Goal: Task Accomplishment & Management: Use online tool/utility

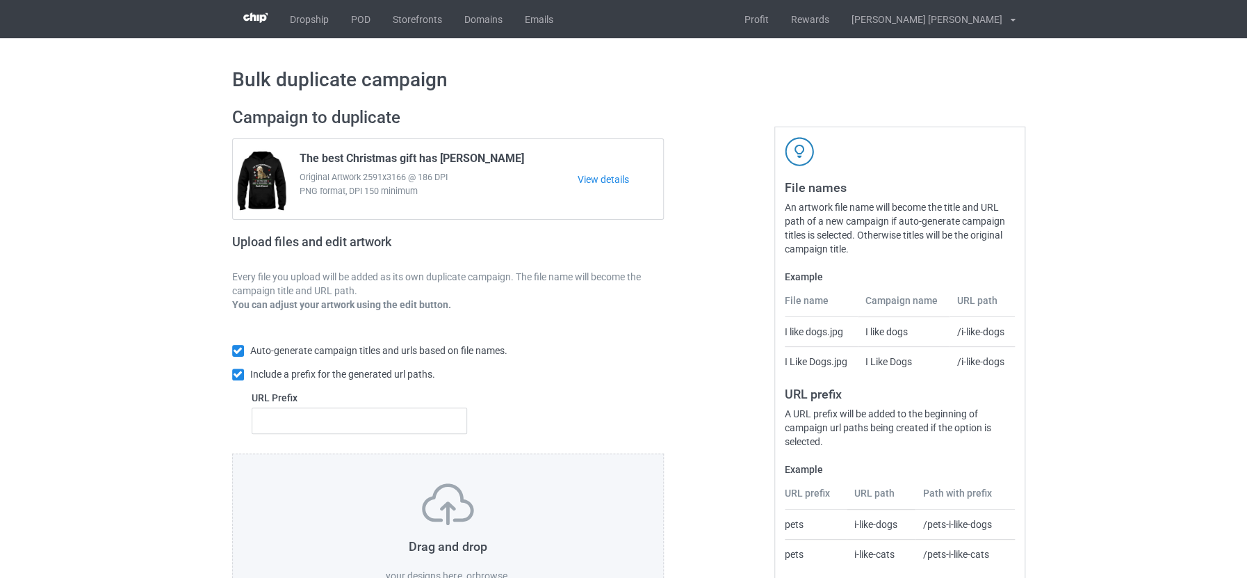
click at [484, 571] on label "browse" at bounding box center [491, 575] width 32 height 11
click at [0, 0] on input "browse" at bounding box center [0, 0] width 0 height 0
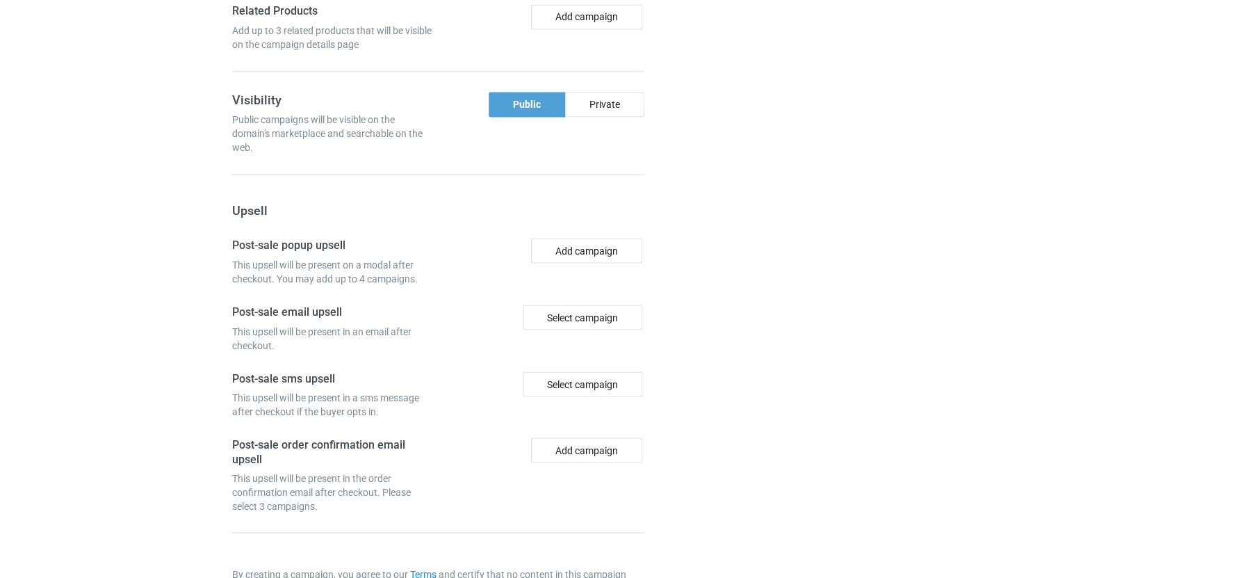
scroll to position [1300, 0]
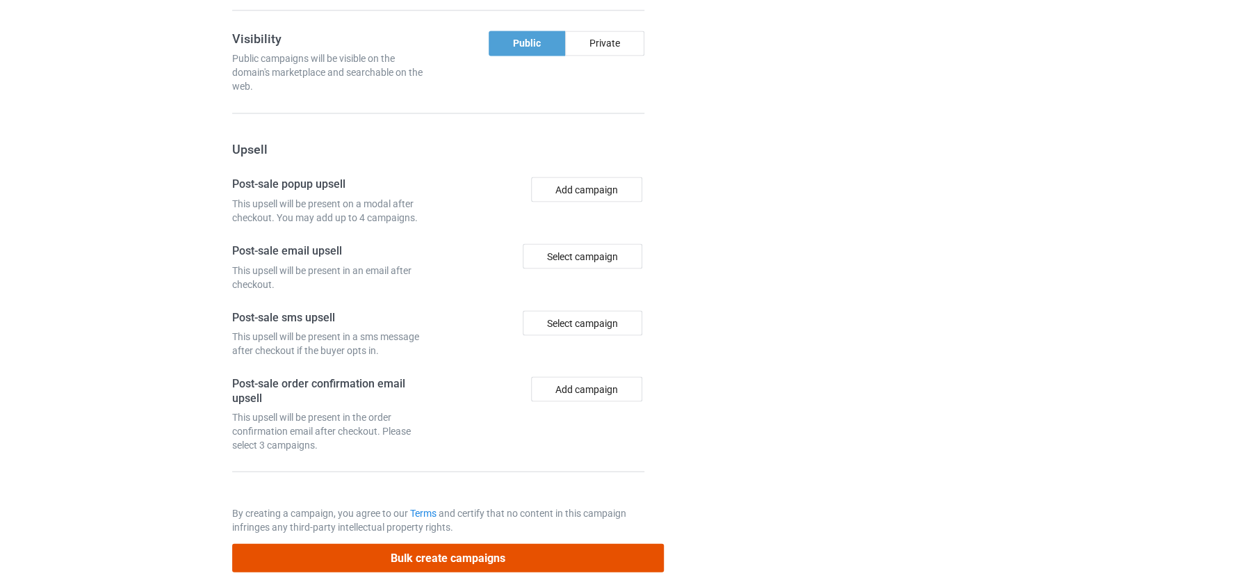
click at [408, 543] on button "Bulk create campaigns" at bounding box center [448, 557] width 432 height 28
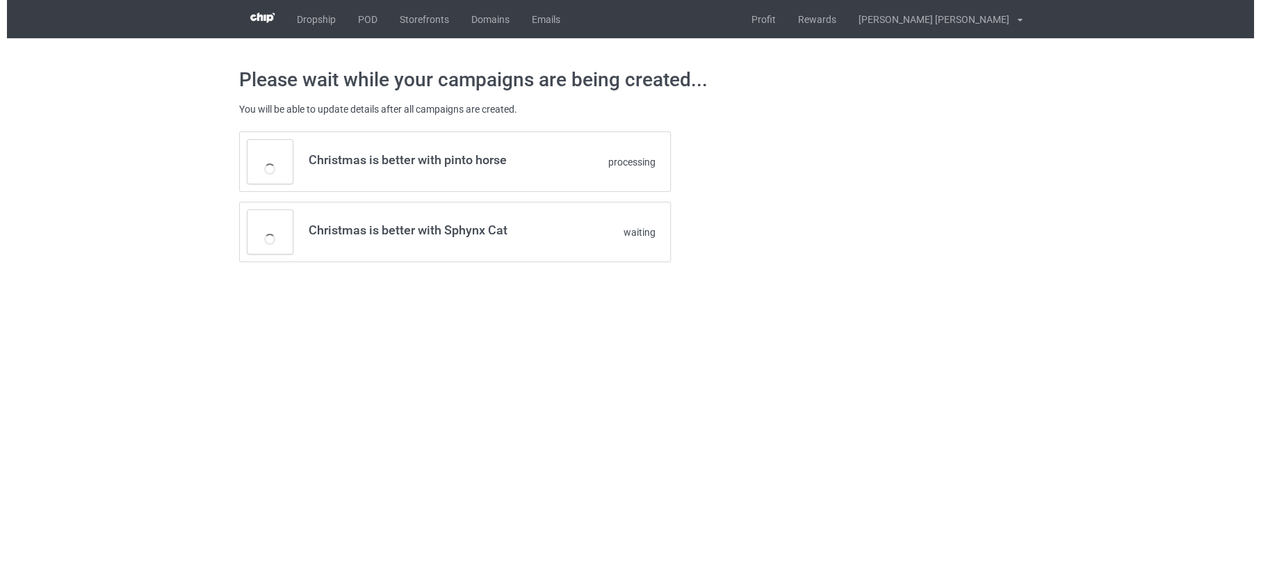
scroll to position [0, 0]
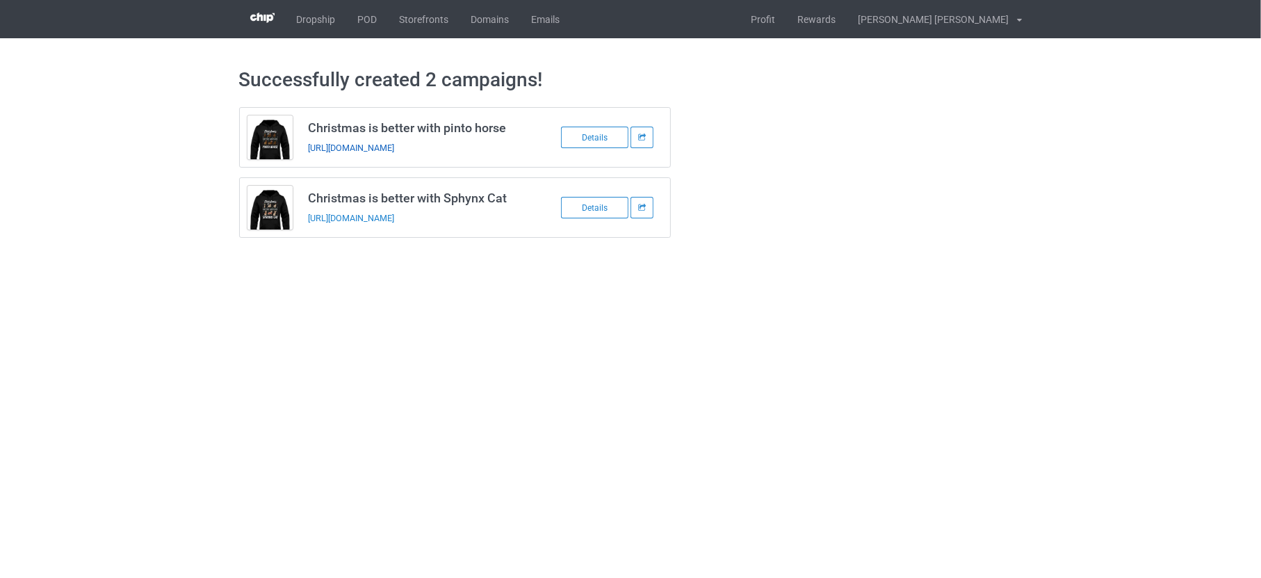
click at [394, 146] on link "https://www.teechip.com/christmas-is-better-with-pinto-horse" at bounding box center [351, 147] width 86 height 10
click at [394, 219] on link "https://www.teechip.com/christmas-is-better-with-sphynx-cat" at bounding box center [351, 218] width 86 height 10
click at [363, 26] on link "POD" at bounding box center [368, 19] width 42 height 38
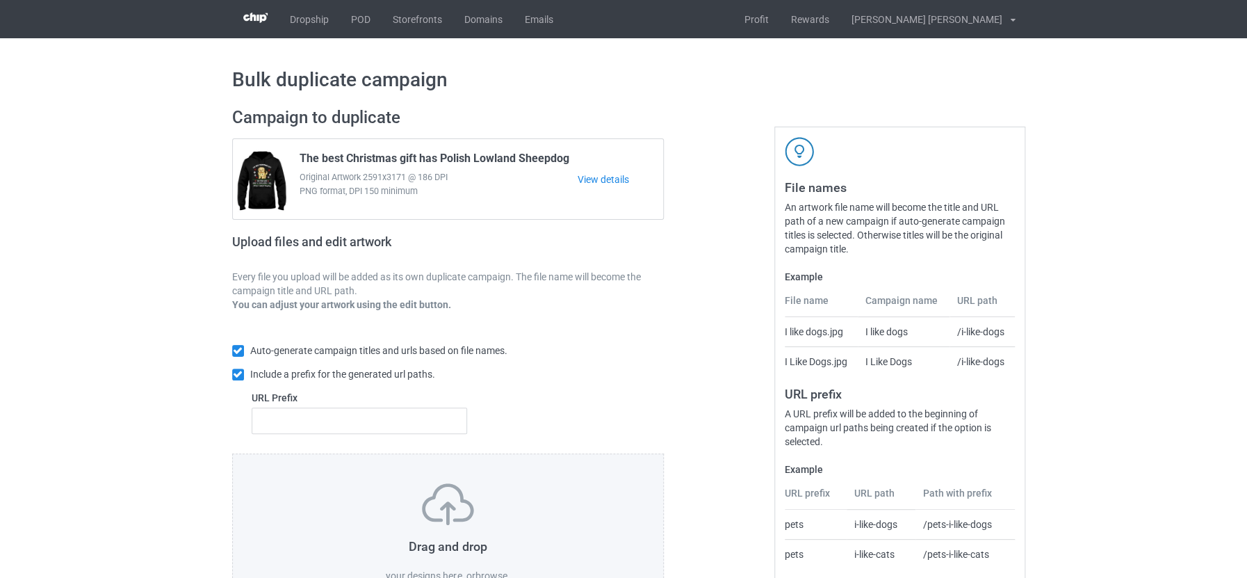
click at [487, 571] on label "browse" at bounding box center [491, 575] width 32 height 11
click at [0, 0] on input "browse" at bounding box center [0, 0] width 0 height 0
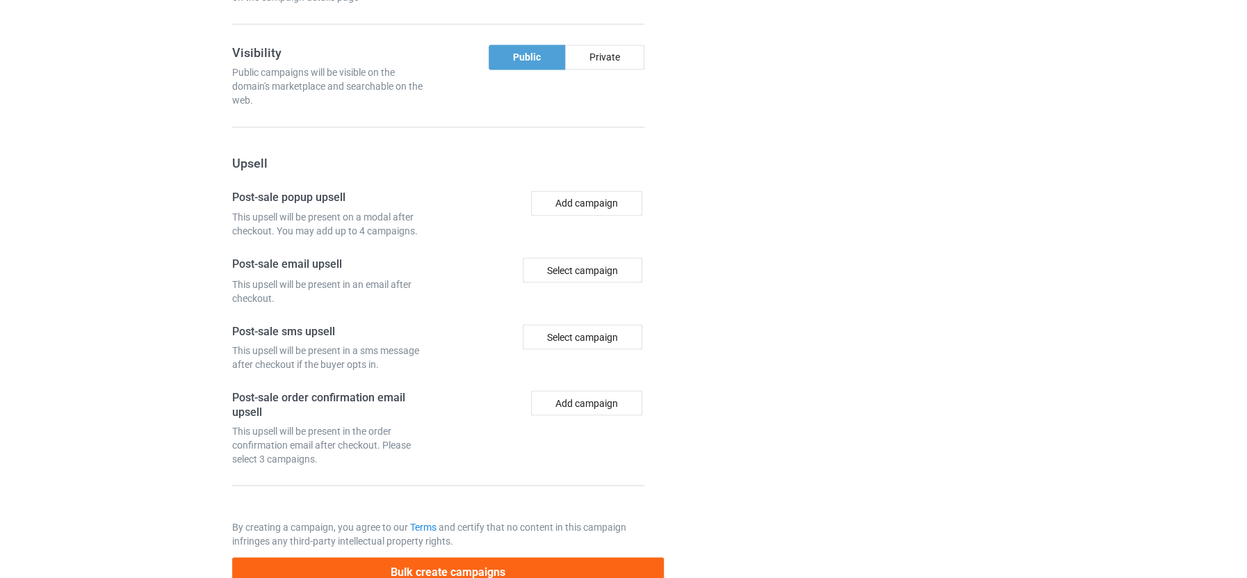
scroll to position [1196, 0]
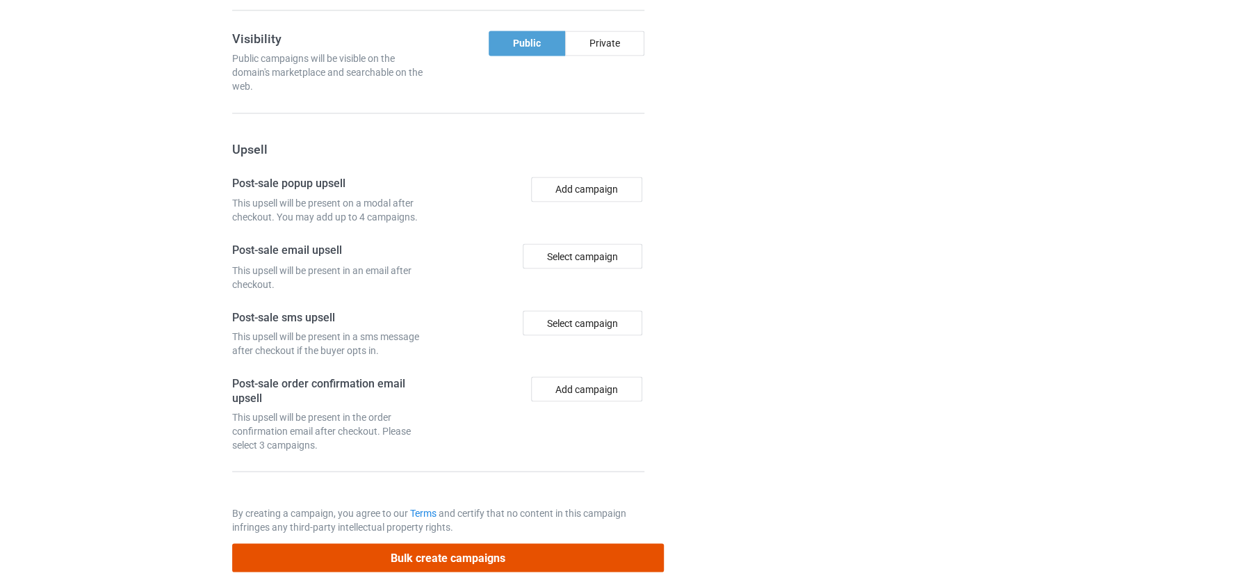
click at [374, 543] on button "Bulk create campaigns" at bounding box center [448, 557] width 432 height 28
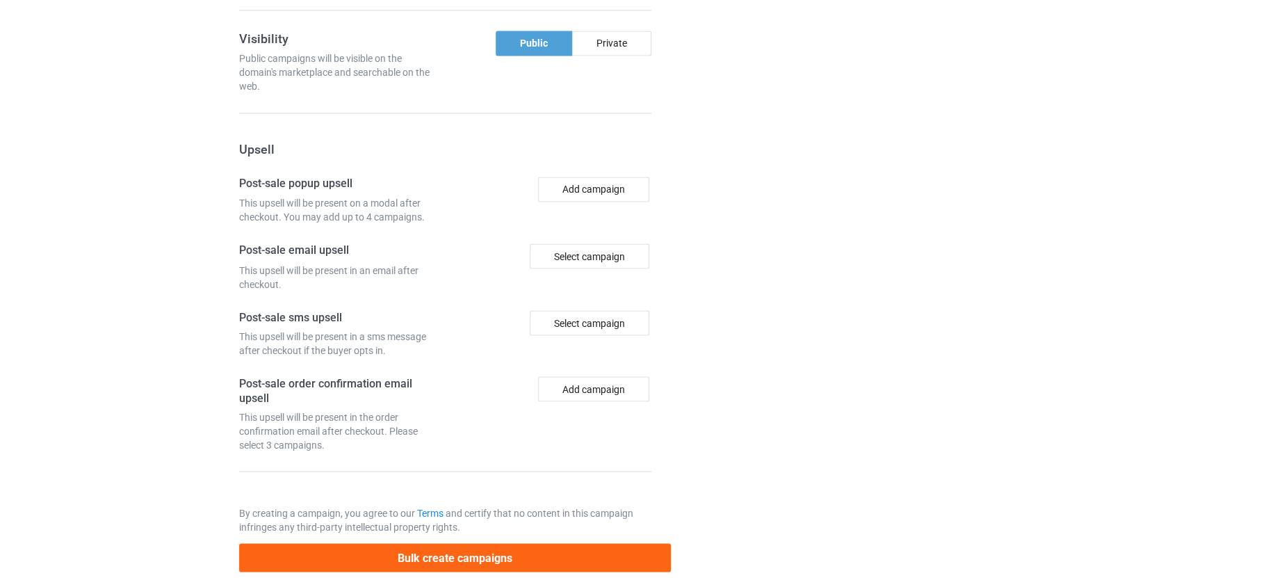
scroll to position [0, 0]
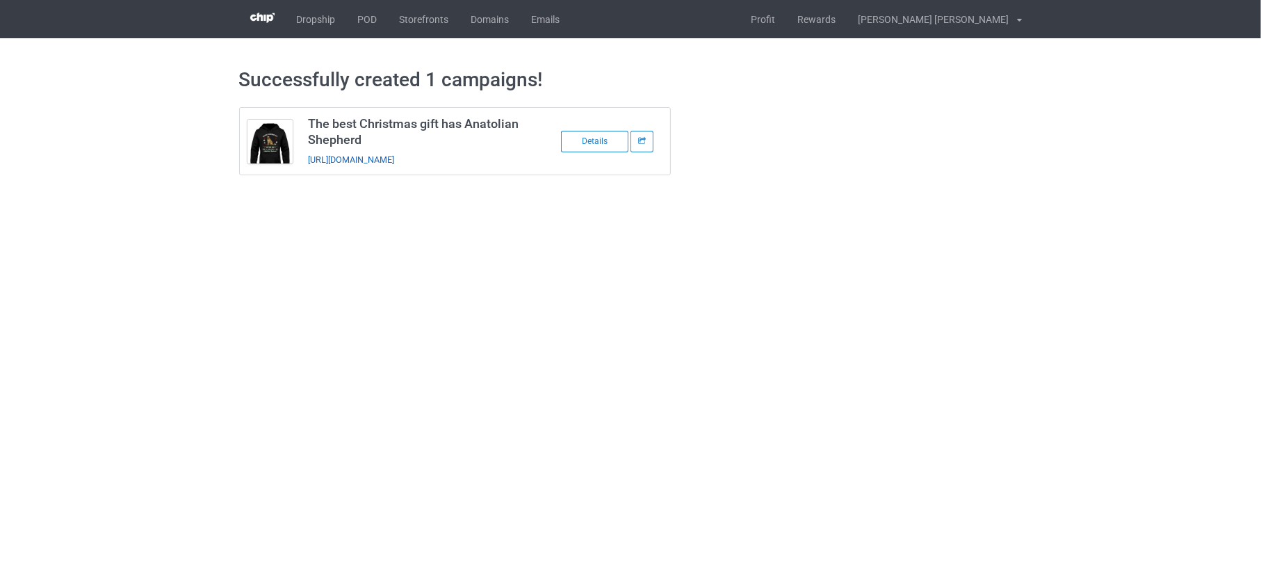
click at [394, 160] on link "https://www.teechip.com/the-best-christmas-gift-has-anatolian-shepherd" at bounding box center [351, 159] width 86 height 10
click at [365, 21] on link "POD" at bounding box center [368, 19] width 42 height 38
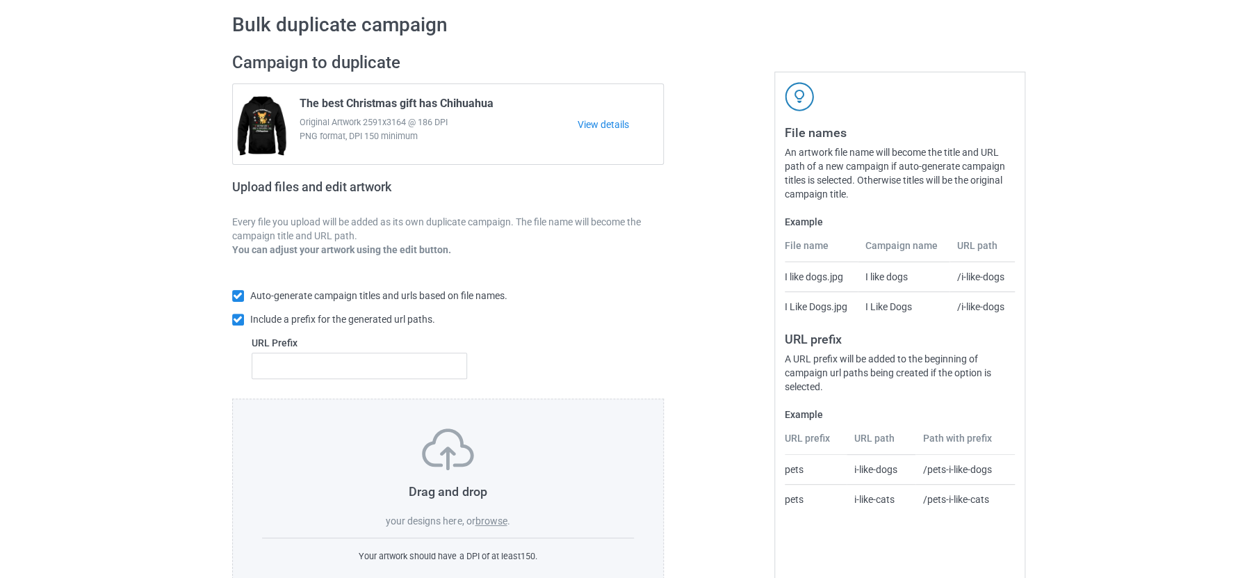
scroll to position [93, 0]
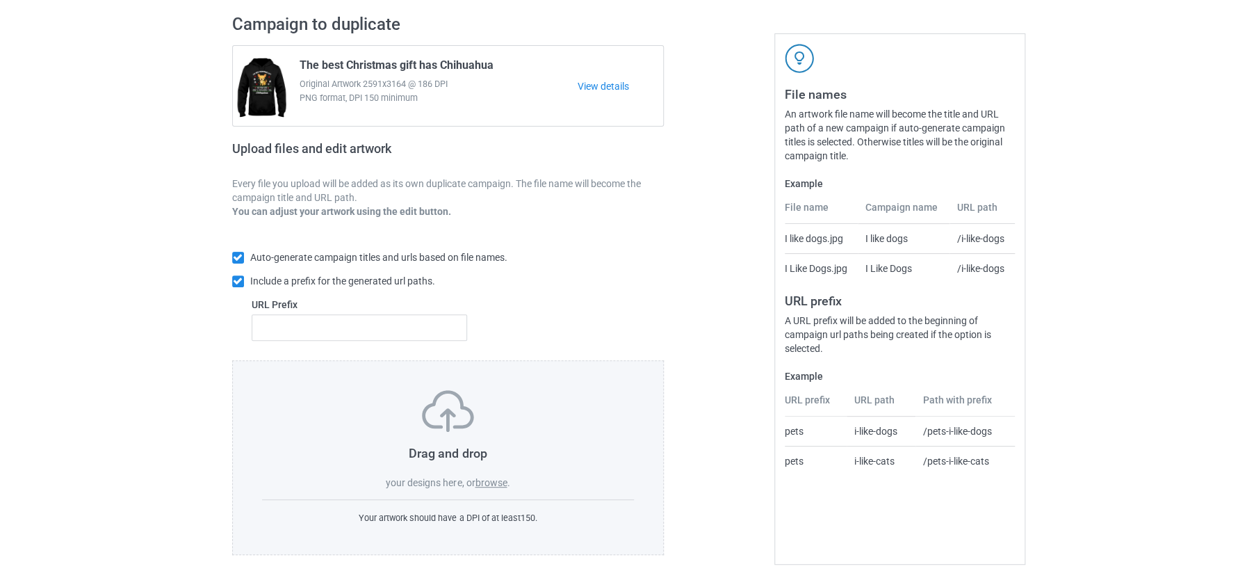
click at [484, 477] on label "browse" at bounding box center [491, 482] width 32 height 11
click at [0, 0] on input "browse" at bounding box center [0, 0] width 0 height 0
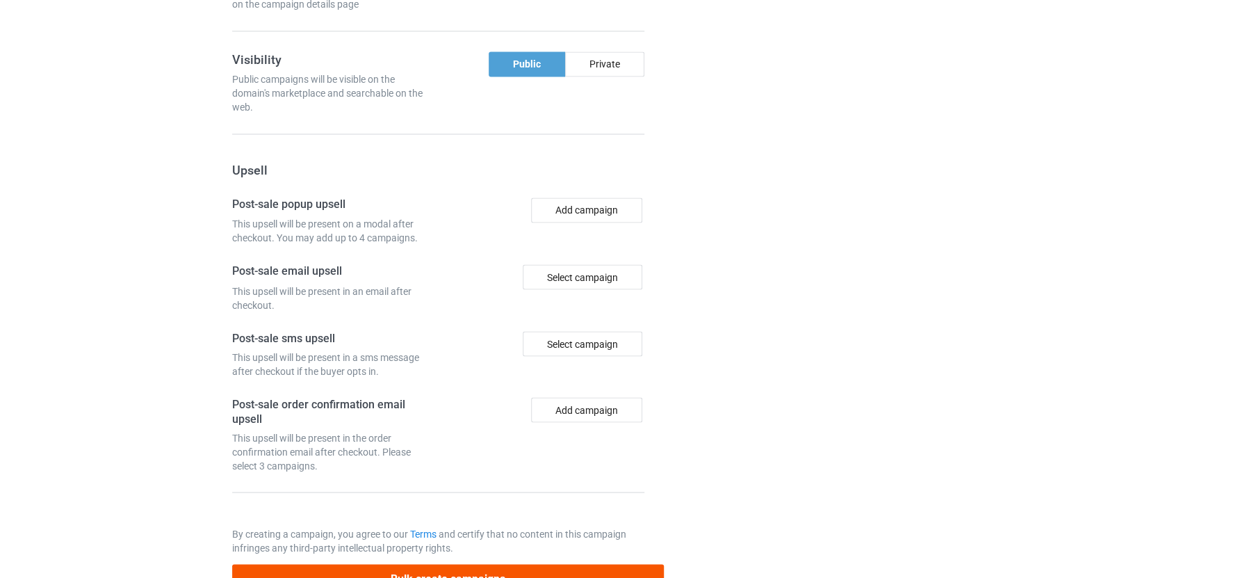
scroll to position [1196, 0]
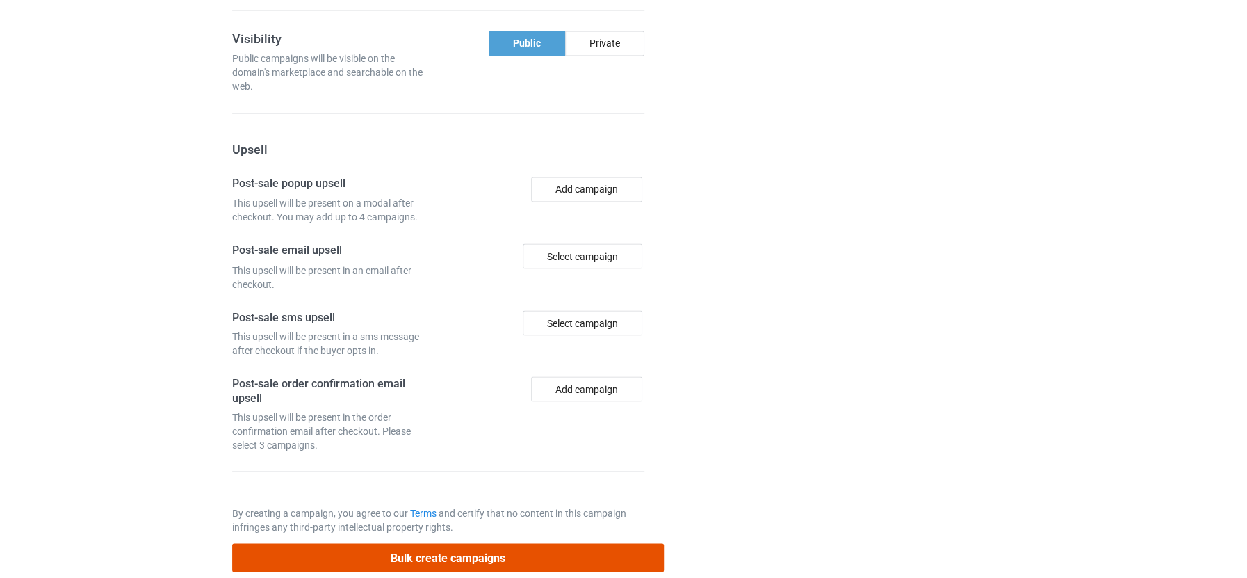
click at [441, 543] on button "Bulk create campaigns" at bounding box center [448, 557] width 432 height 28
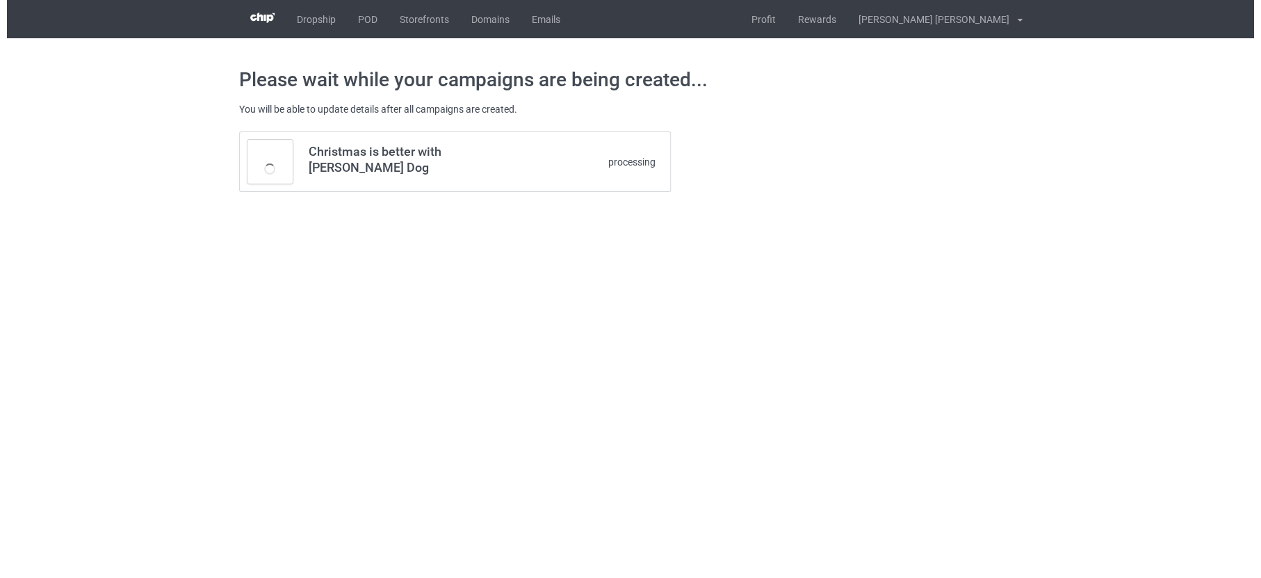
scroll to position [0, 0]
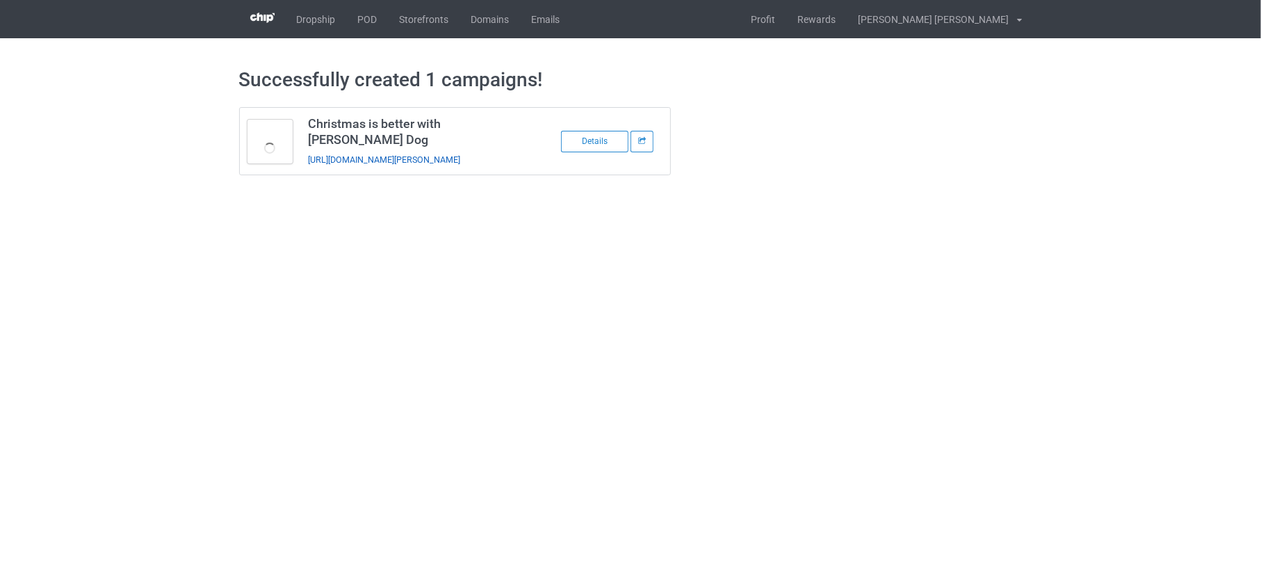
click at [460, 154] on link "https://www.teechip.com/christmas-is-better-with-toller-dog" at bounding box center [384, 159] width 152 height 10
click at [365, 16] on link "POD" at bounding box center [368, 19] width 42 height 38
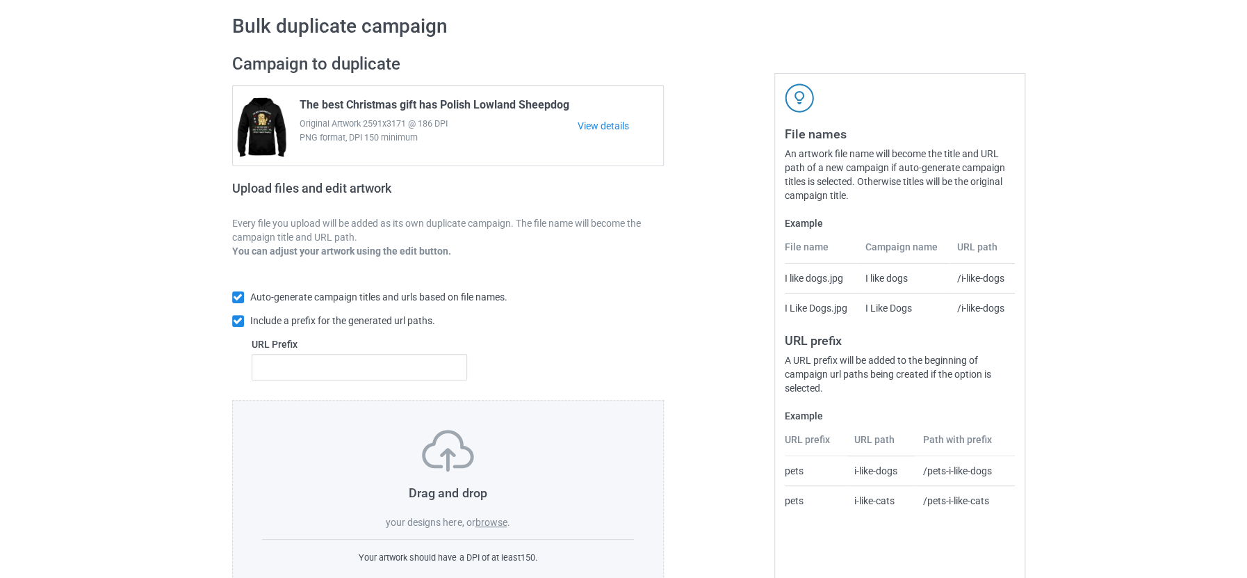
scroll to position [93, 0]
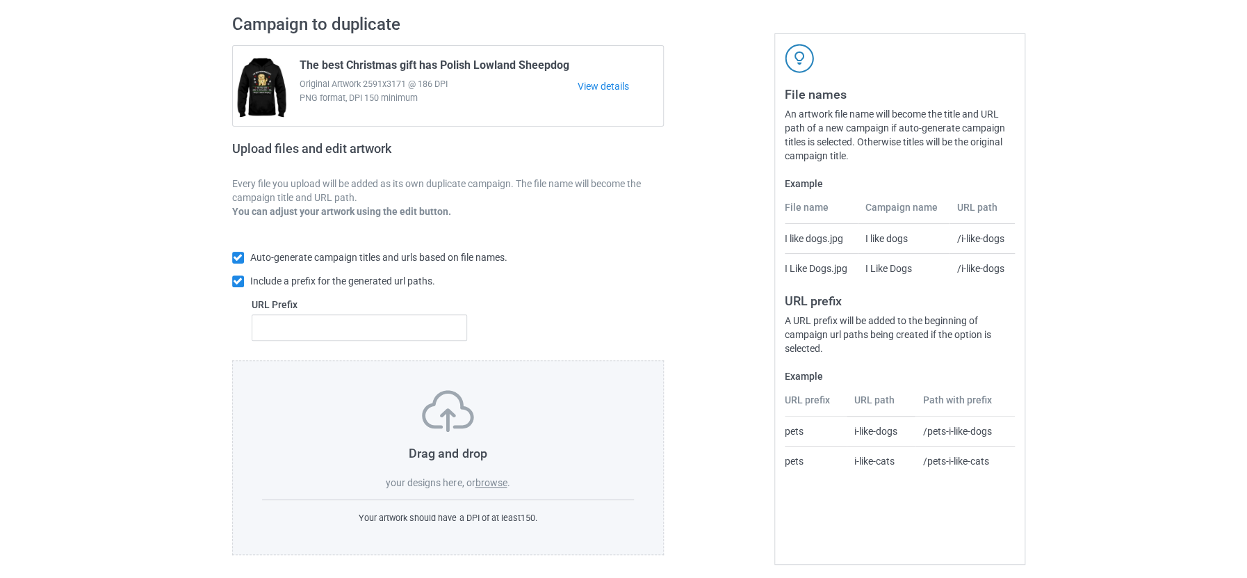
click at [488, 477] on label "browse" at bounding box center [491, 482] width 32 height 11
click at [0, 0] on input "browse" at bounding box center [0, 0] width 0 height 0
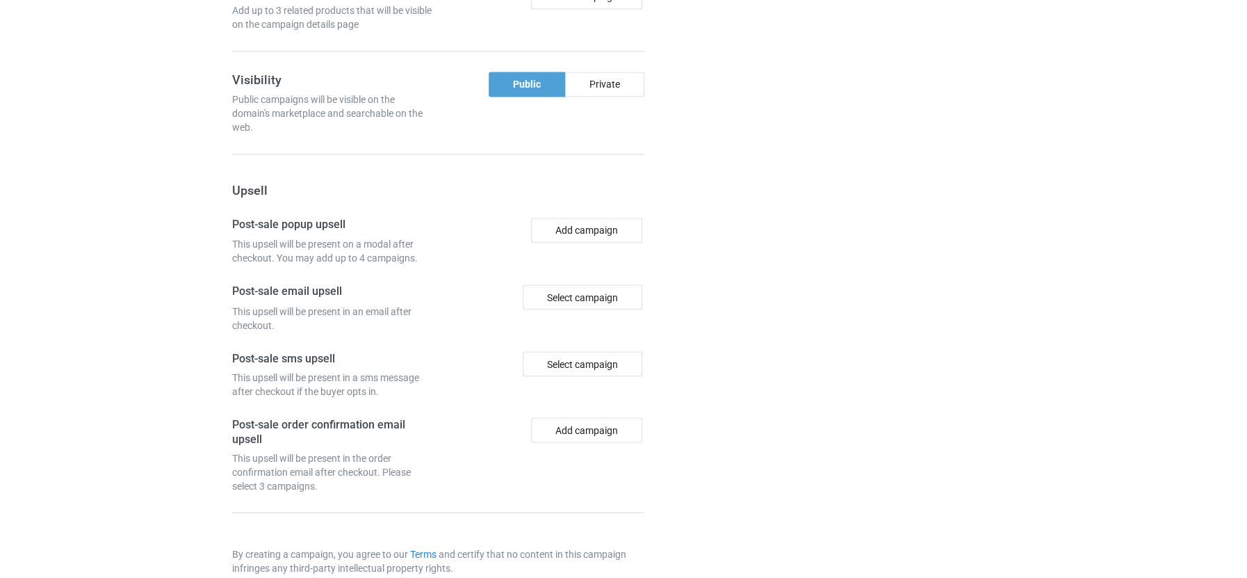
scroll to position [1196, 0]
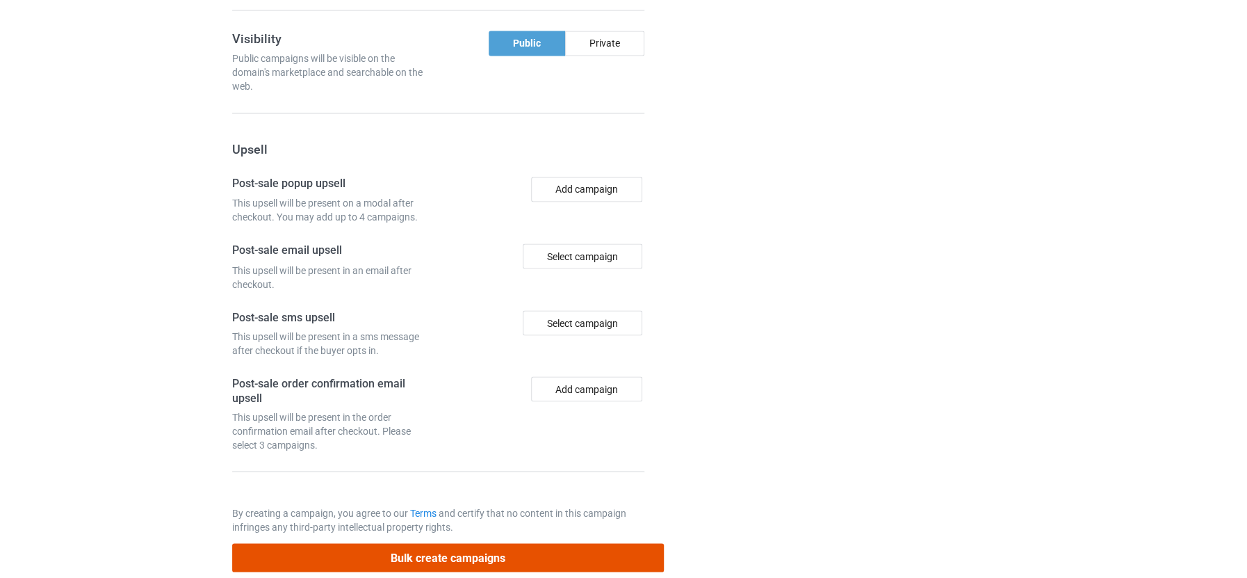
click at [559, 543] on button "Bulk create campaigns" at bounding box center [448, 557] width 432 height 28
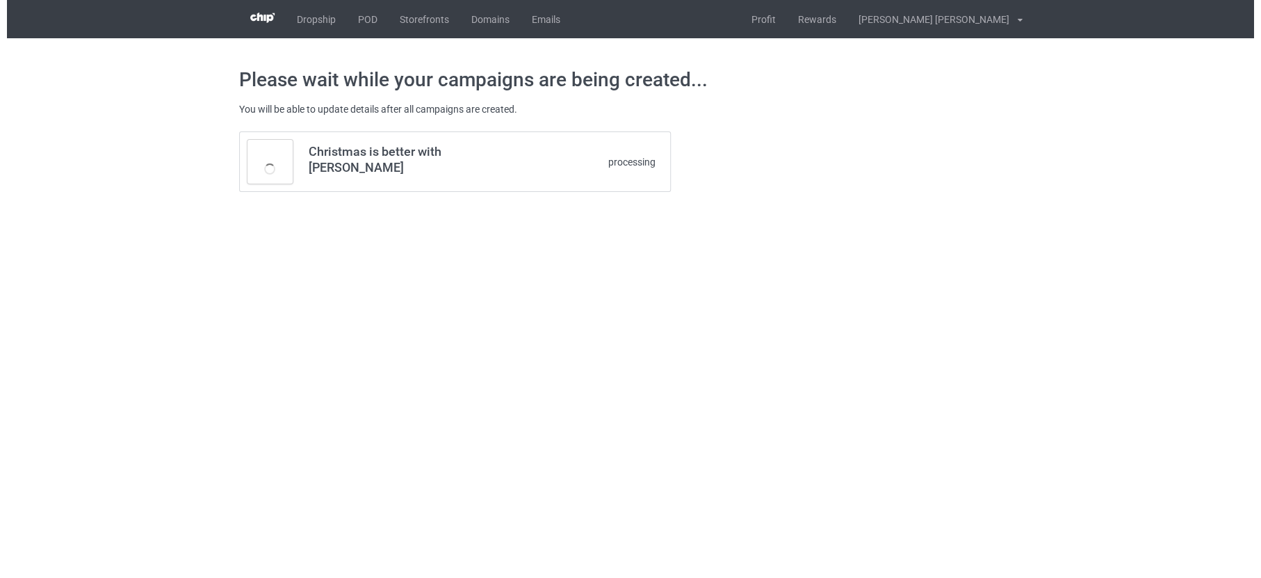
scroll to position [0, 0]
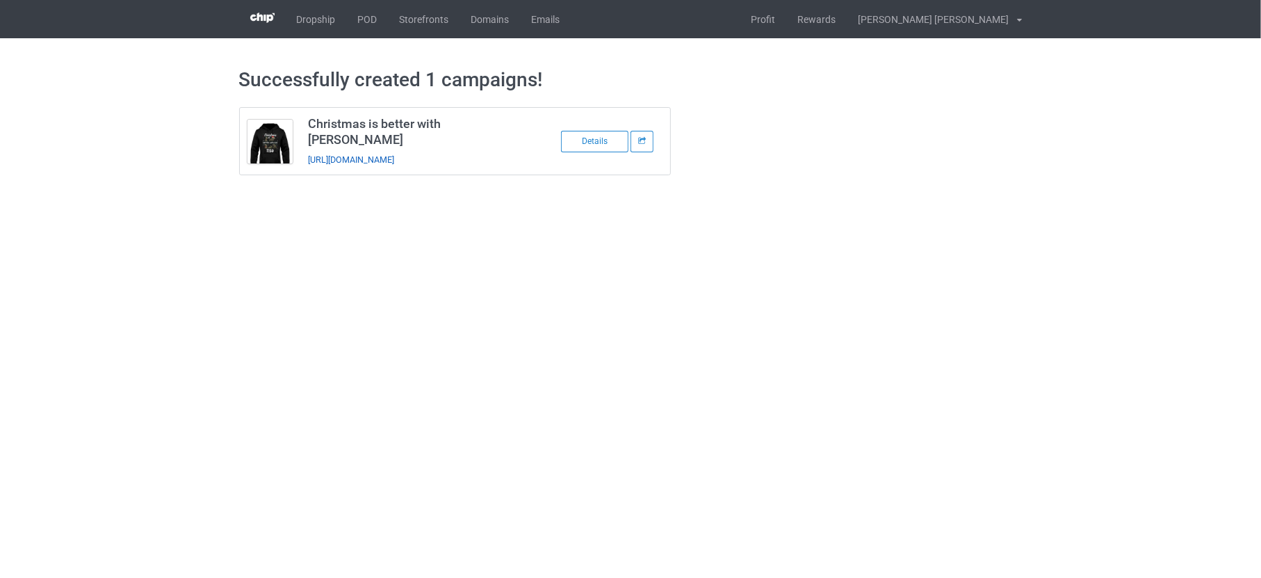
click at [394, 154] on link "https://www.teechip.com/christmas-is-better-with-tegu" at bounding box center [351, 159] width 86 height 10
click at [372, 21] on link "POD" at bounding box center [368, 19] width 42 height 38
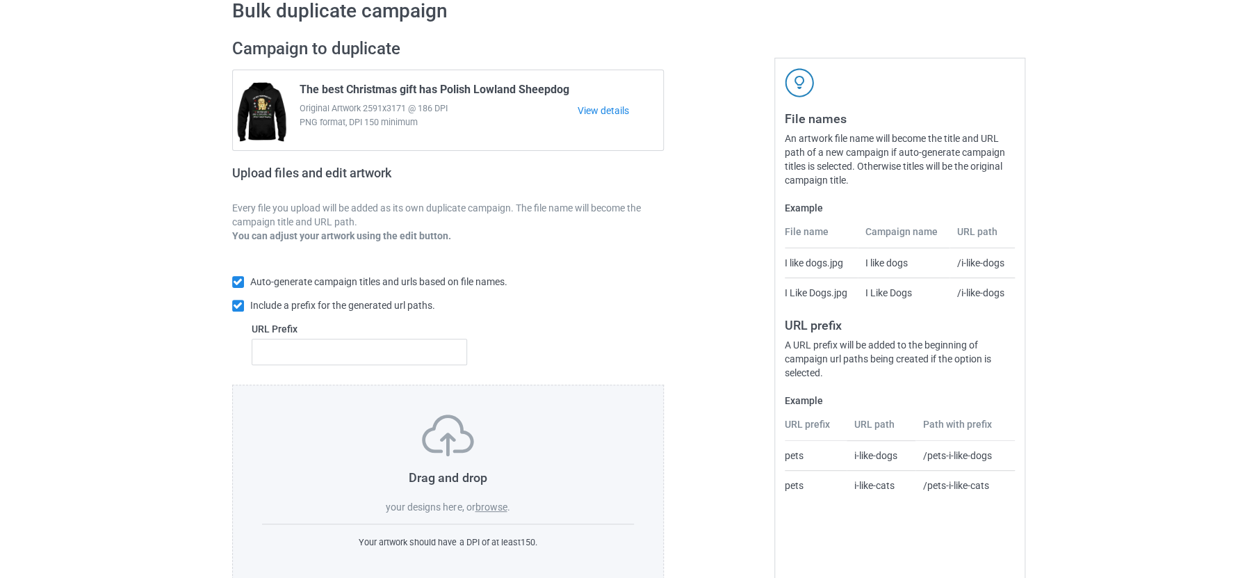
scroll to position [93, 0]
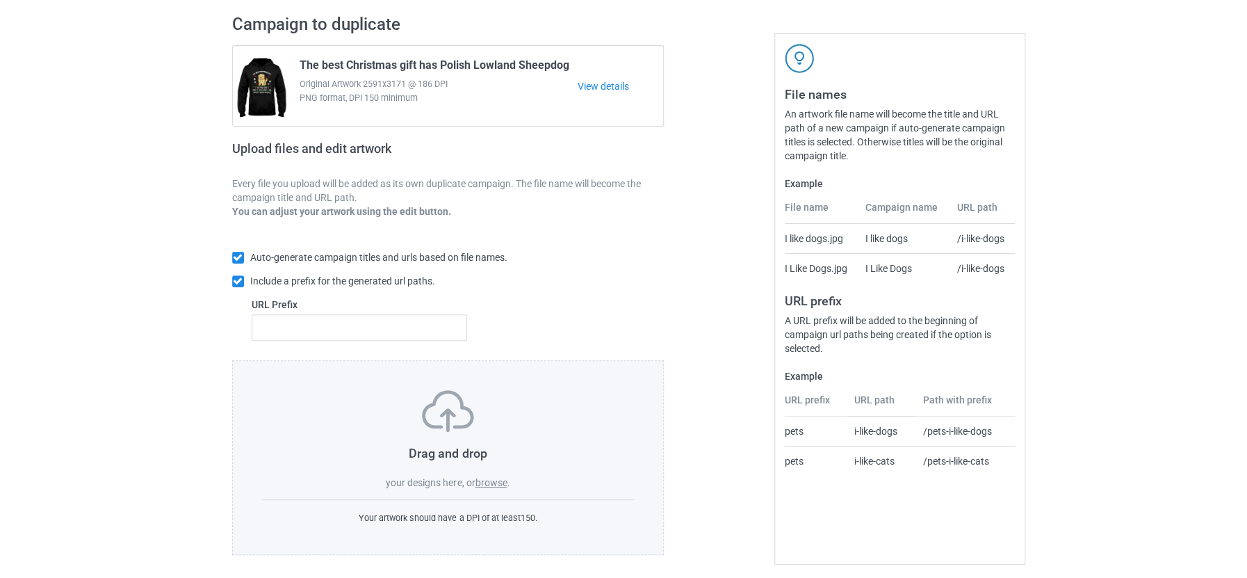
click at [489, 477] on label "browse" at bounding box center [491, 482] width 32 height 11
click at [0, 0] on input "browse" at bounding box center [0, 0] width 0 height 0
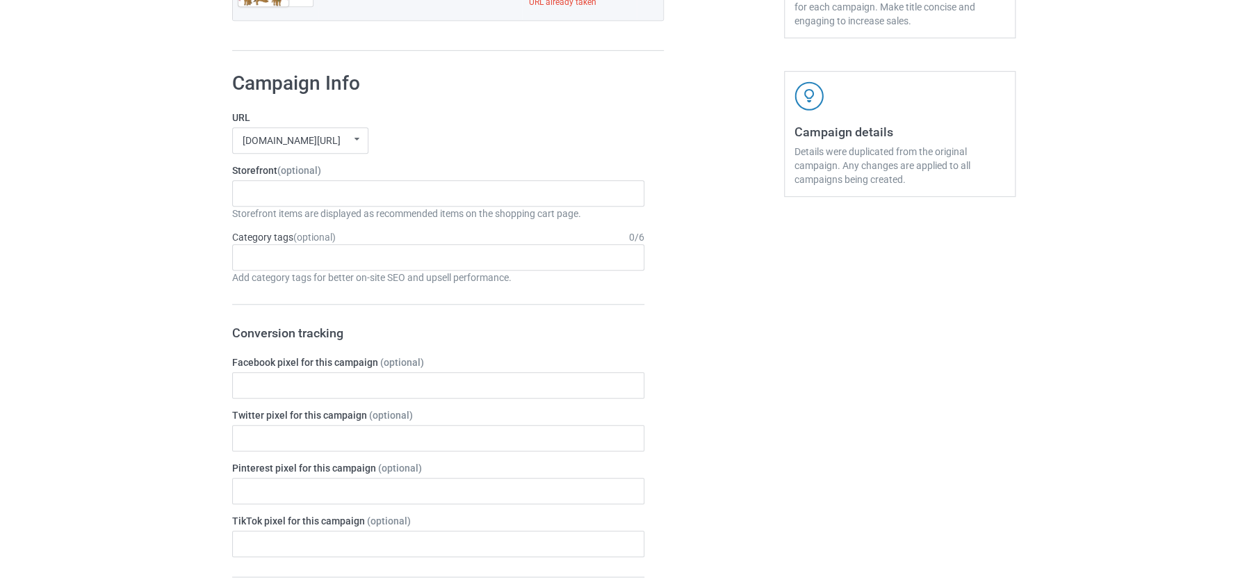
scroll to position [267, 0]
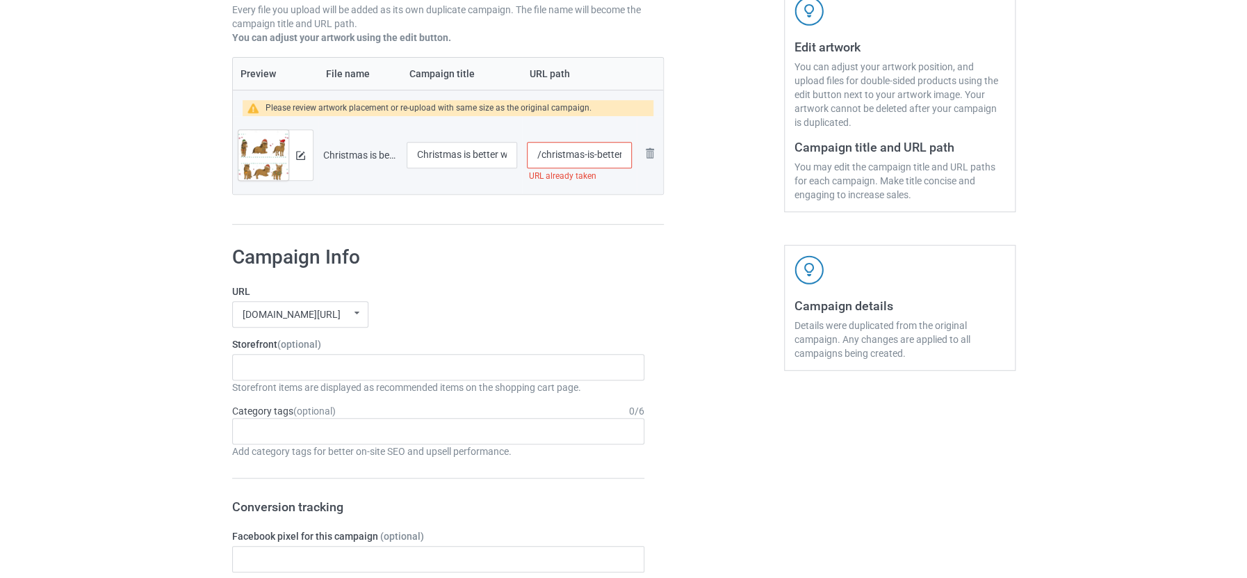
click at [566, 151] on input "/christmas-is-better-with-miniature-horse" at bounding box center [579, 155] width 104 height 26
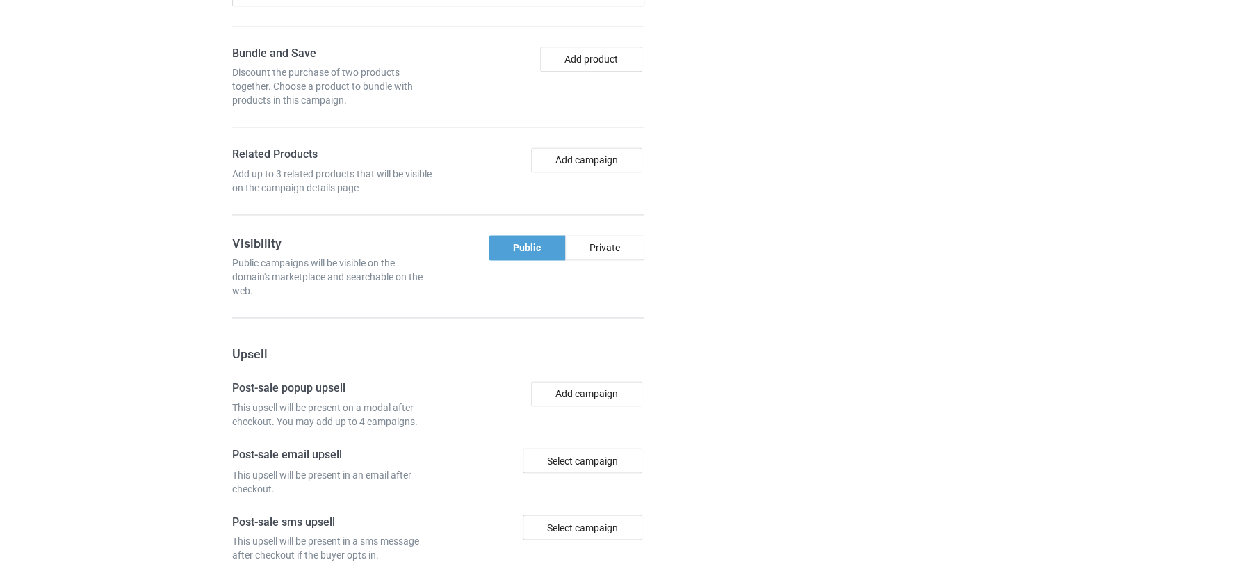
scroll to position [1196, 0]
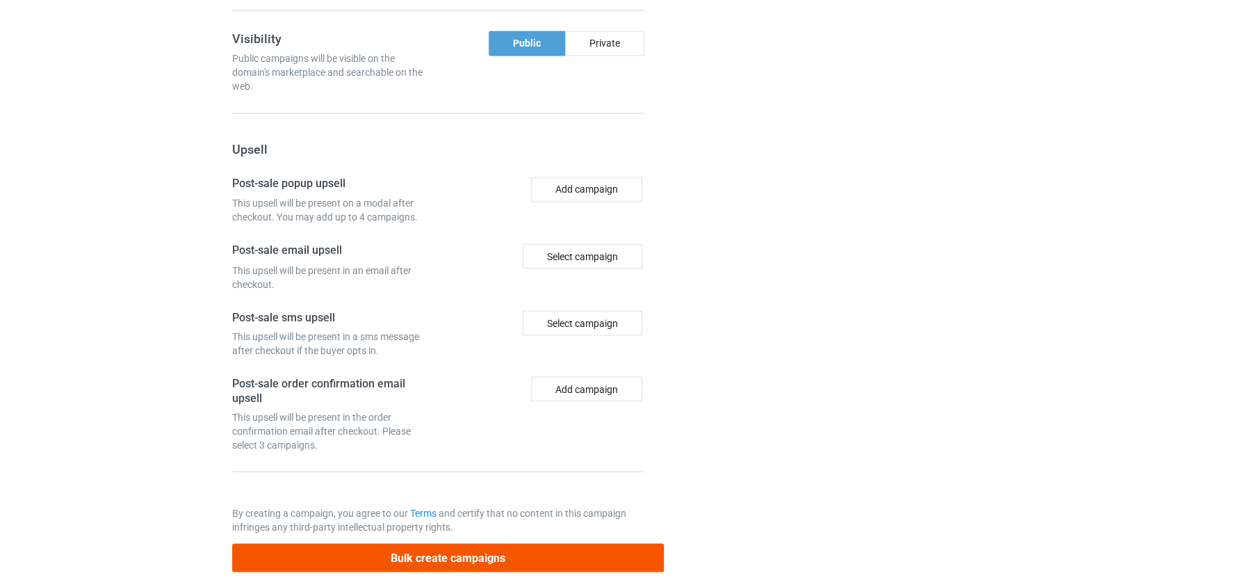
type input "/christmas-is-better-with-miniature"
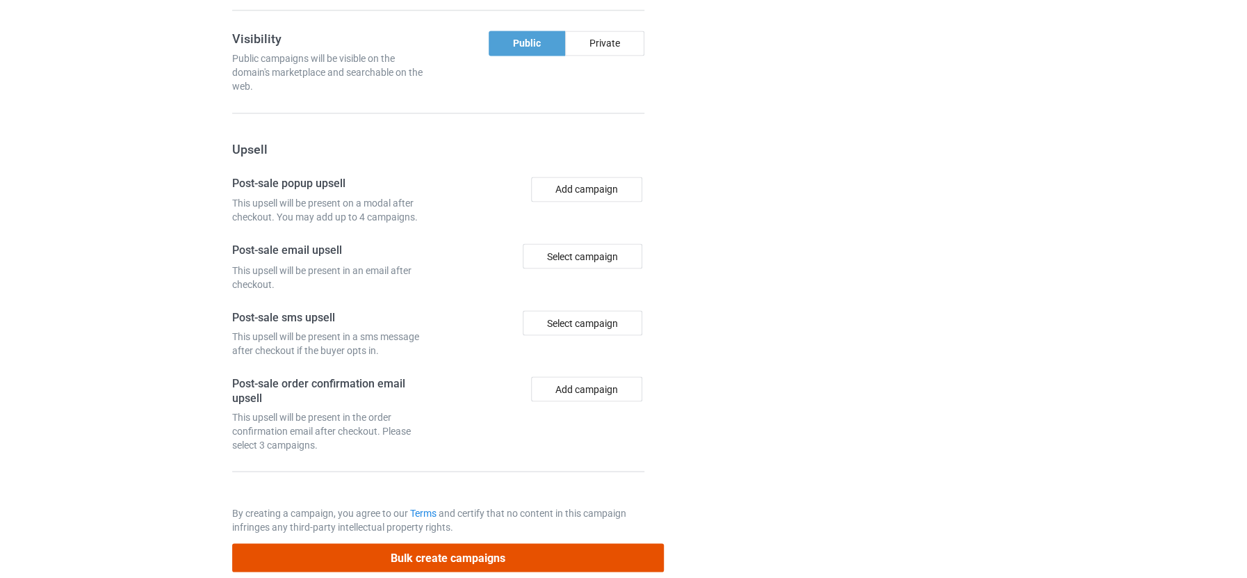
click at [392, 543] on button "Bulk create campaigns" at bounding box center [448, 557] width 432 height 28
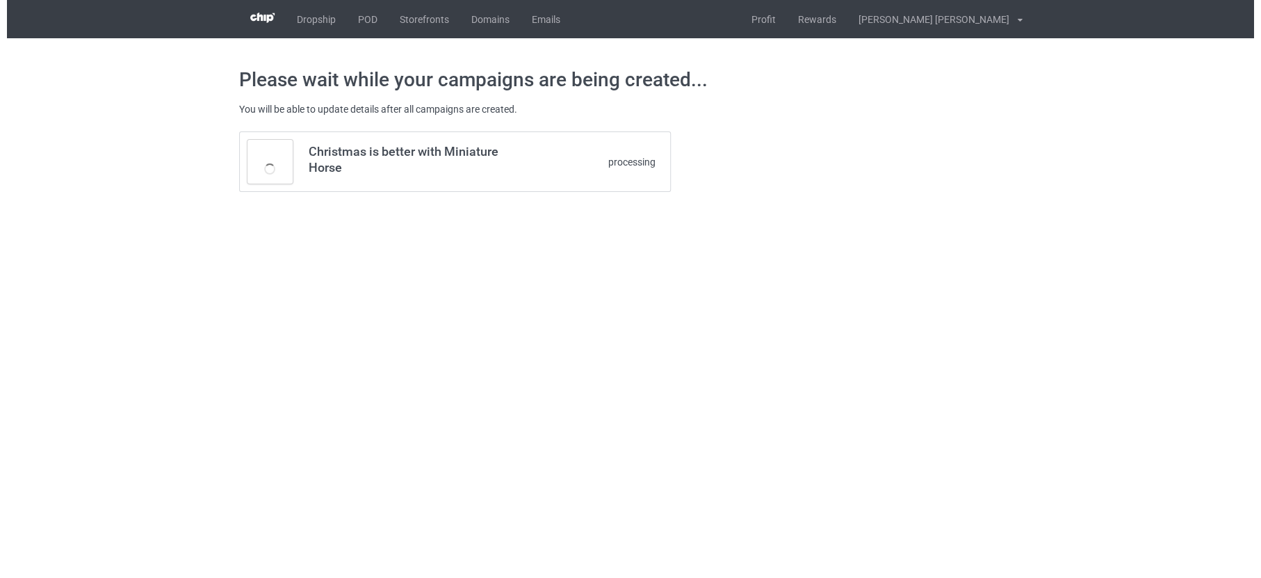
scroll to position [0, 0]
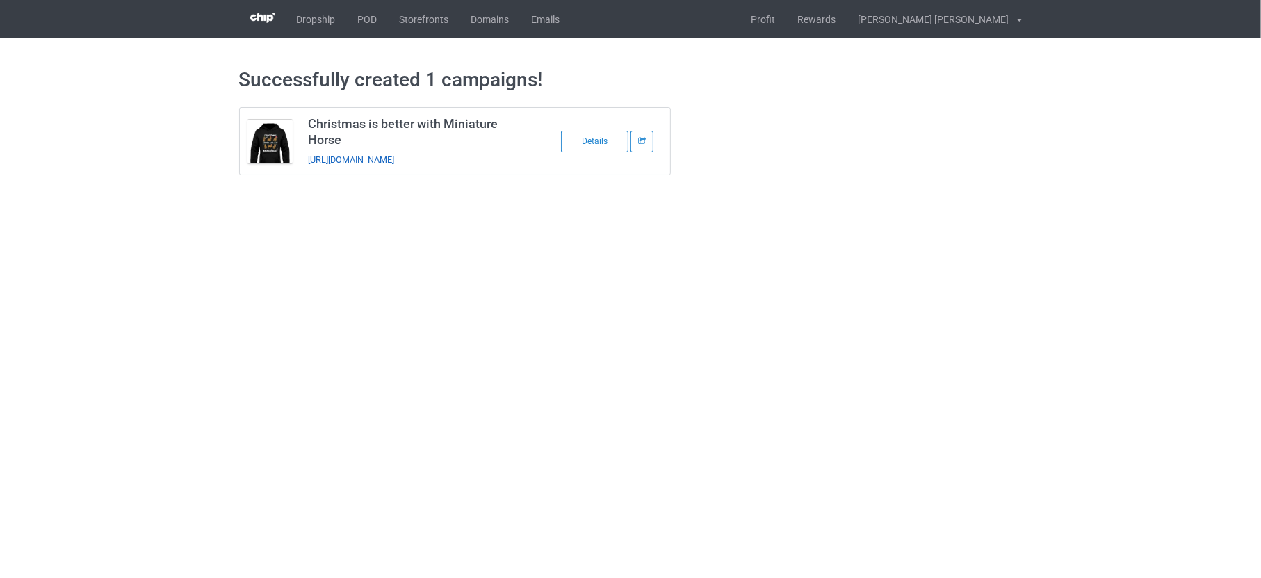
click at [394, 156] on link "[URL][DOMAIN_NAME]" at bounding box center [351, 159] width 86 height 10
click at [364, 15] on link "POD" at bounding box center [368, 19] width 42 height 38
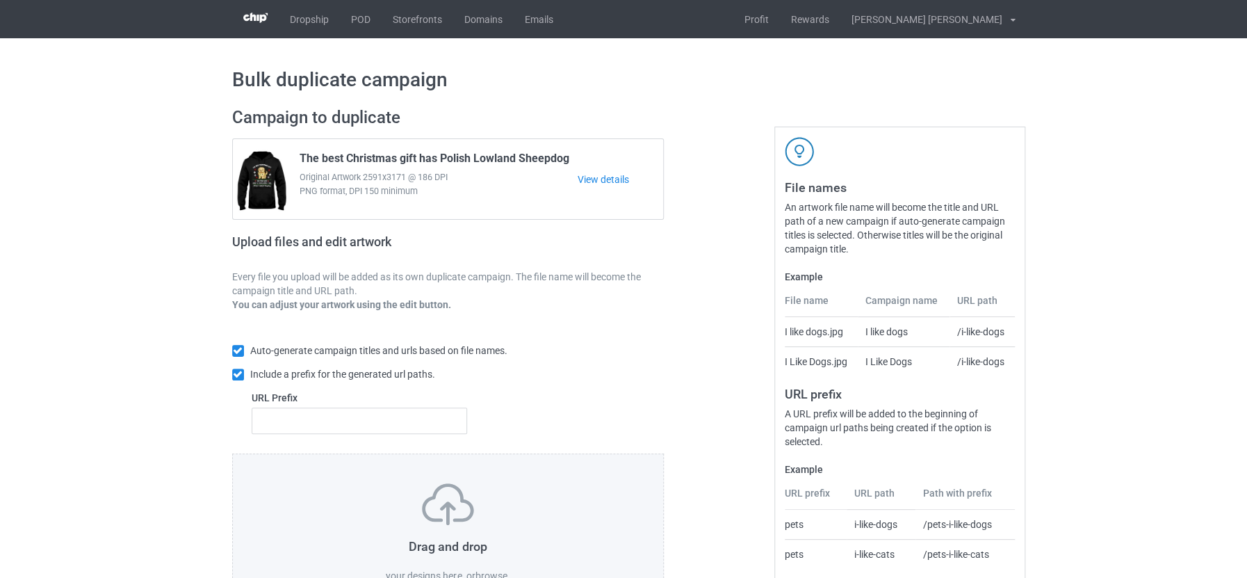
click at [498, 570] on label "browse" at bounding box center [491, 575] width 32 height 11
click at [0, 0] on input "browse" at bounding box center [0, 0] width 0 height 0
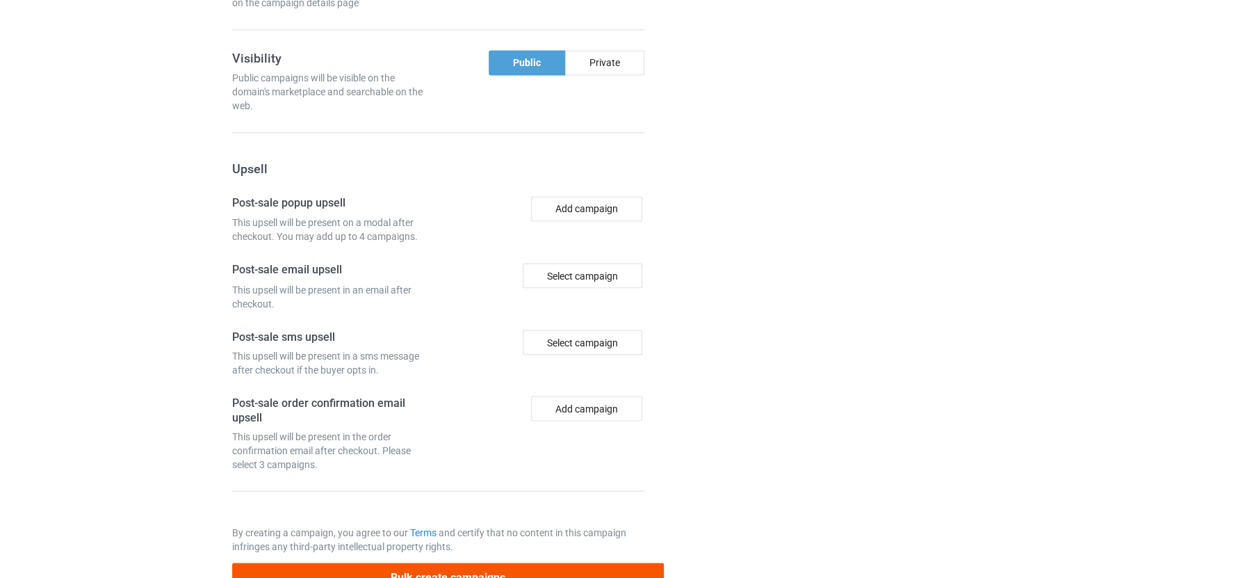
scroll to position [1196, 0]
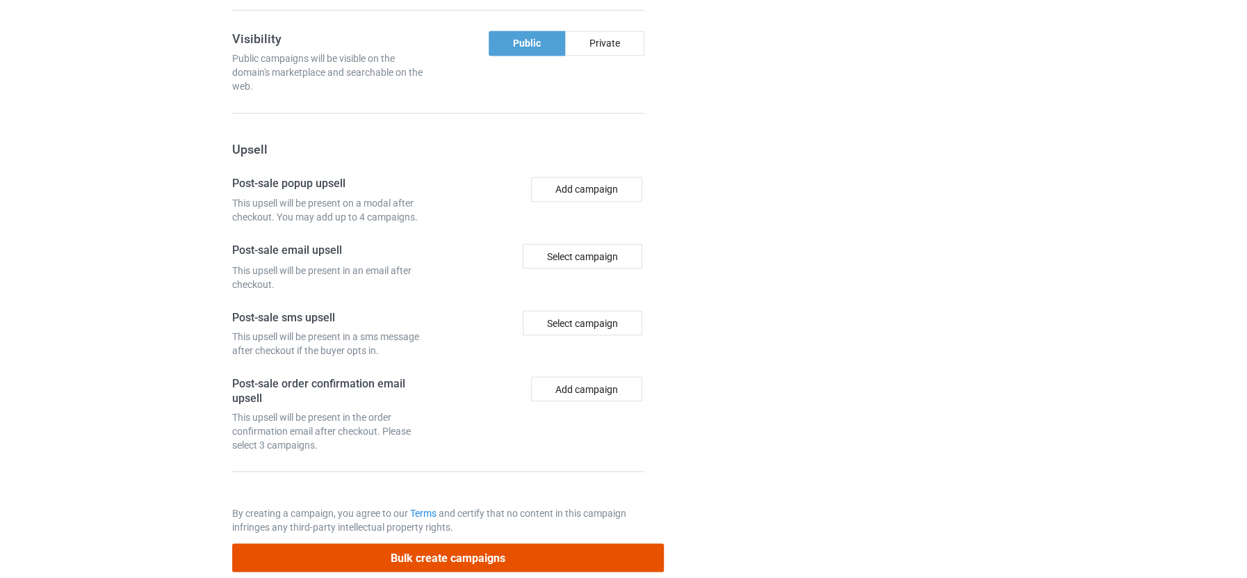
click at [401, 543] on button "Bulk create campaigns" at bounding box center [448, 557] width 432 height 28
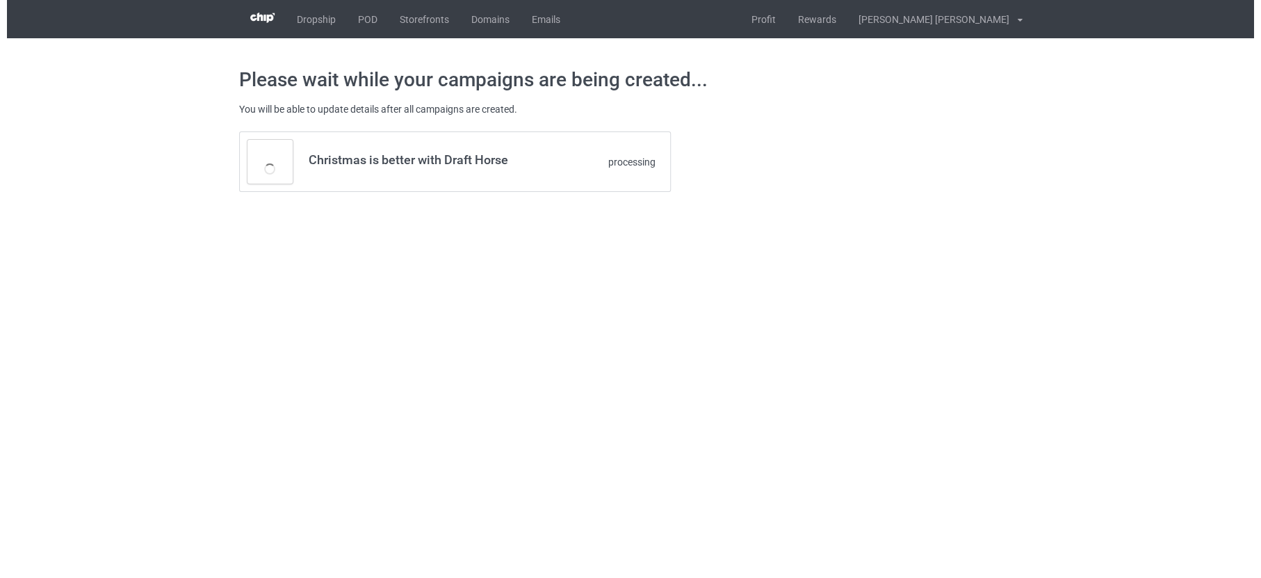
scroll to position [0, 0]
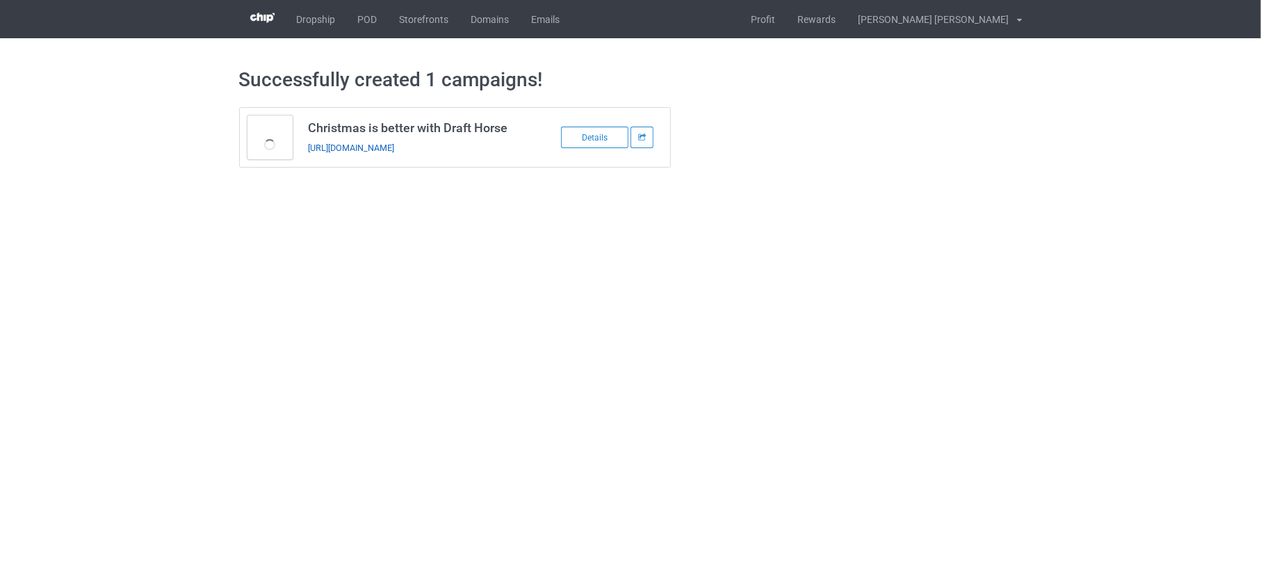
click at [394, 147] on link "https://www.teechip.com/christmas-is-better-with-draft-horse" at bounding box center [351, 147] width 86 height 10
click at [365, 22] on link "POD" at bounding box center [368, 19] width 42 height 38
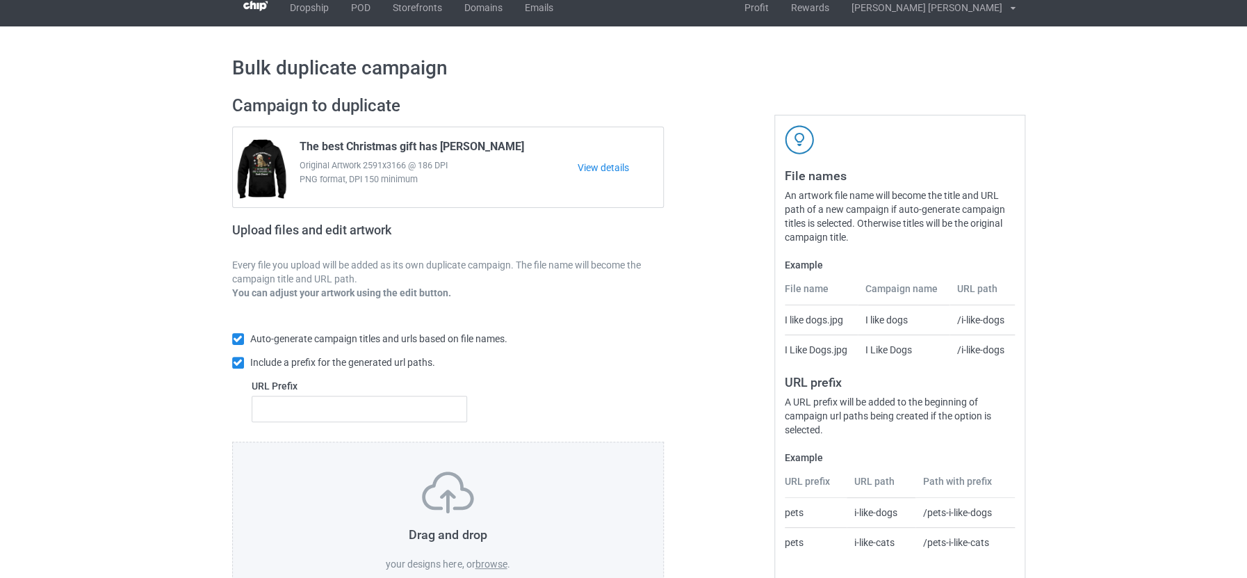
scroll to position [93, 0]
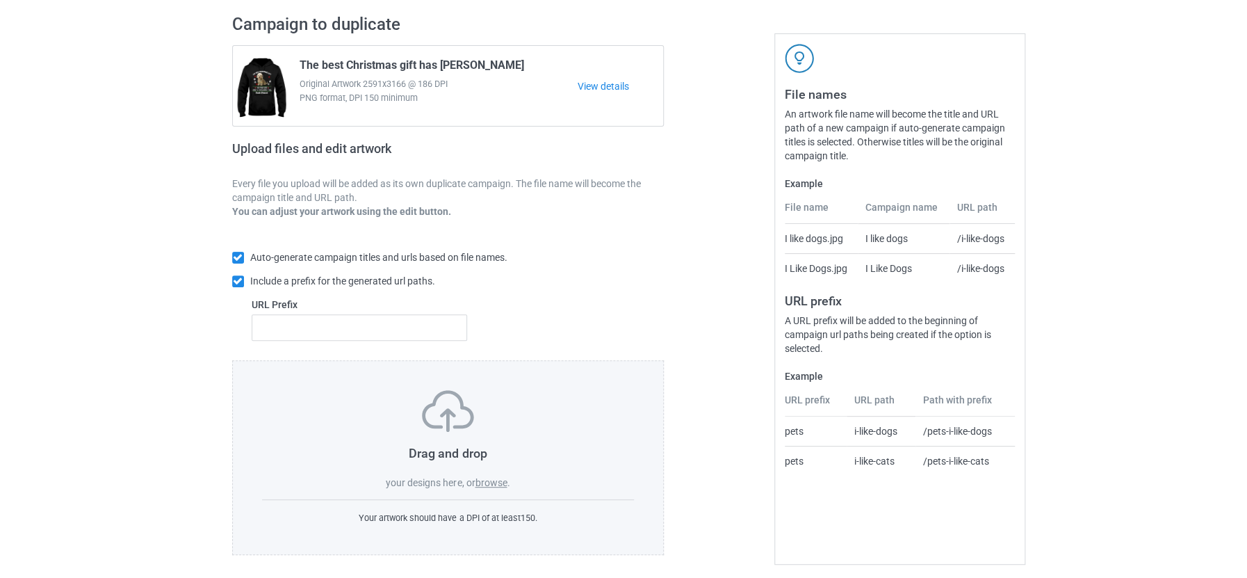
click at [494, 477] on label "browse" at bounding box center [491, 482] width 32 height 11
click at [0, 0] on input "browse" at bounding box center [0, 0] width 0 height 0
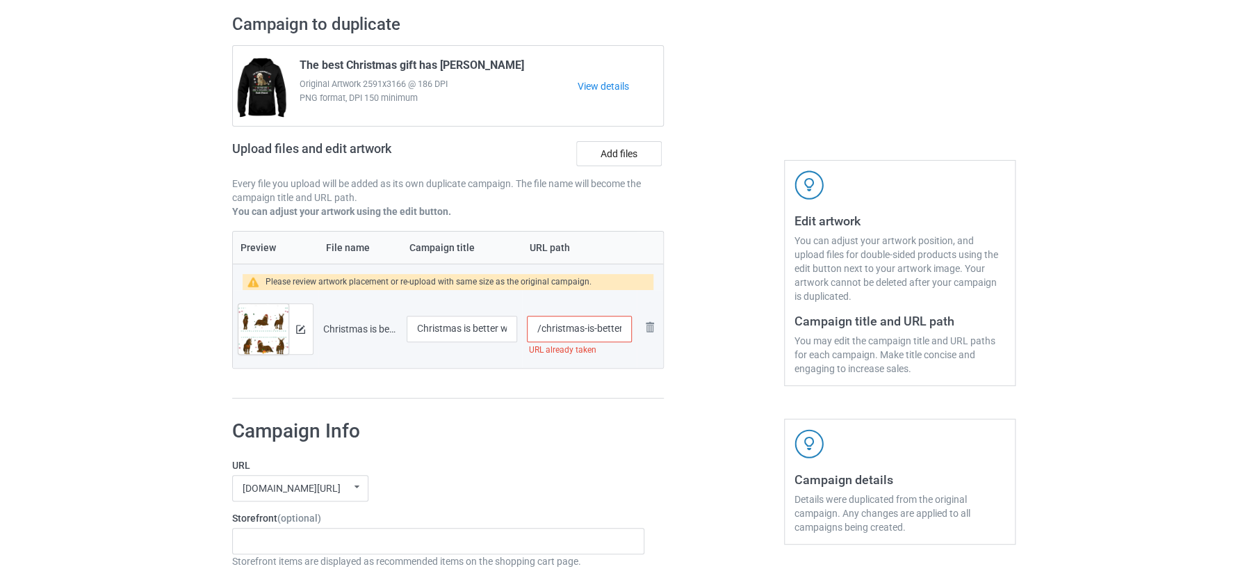
click at [575, 321] on input "/christmas-is-better-with-shire-horse" at bounding box center [579, 329] width 104 height 26
click at [575, 330] on input "/christmas-is-better-with-shire-horse" at bounding box center [579, 329] width 104 height 26
click at [626, 328] on input "/christmas-is-better-with-shire-horse" at bounding box center [579, 329] width 104 height 26
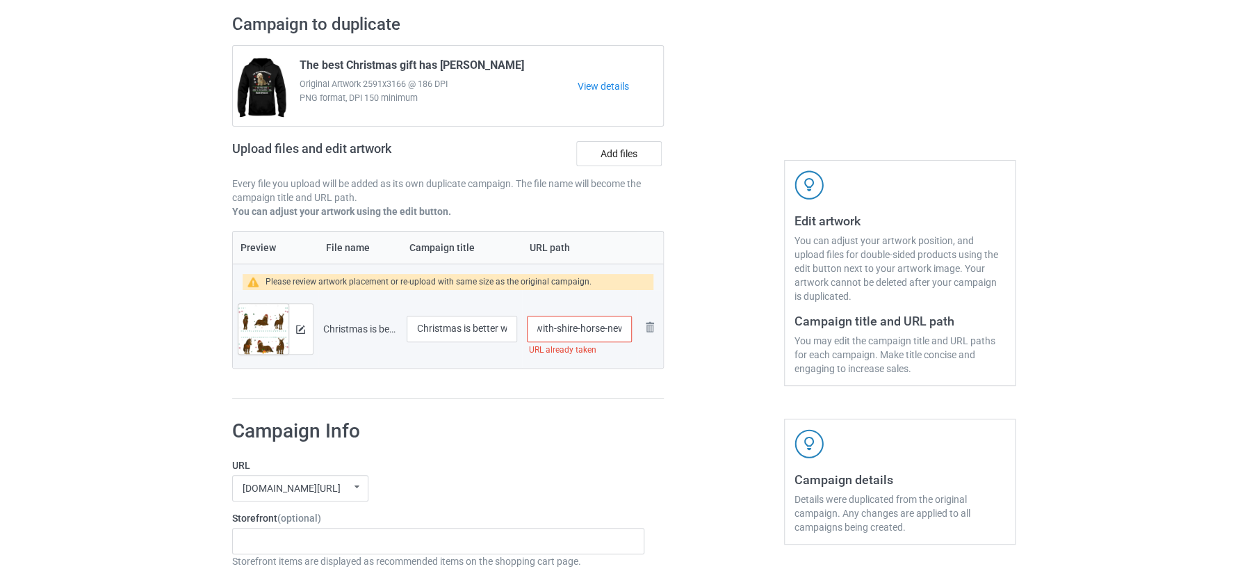
click at [591, 382] on div "Preview File name Campaign title URL path Please review artwork placement or re…" at bounding box center [448, 315] width 432 height 168
click at [607, 324] on input "/christmas-is-better-with-shire-horse-new" at bounding box center [579, 329] width 104 height 26
type input "/christmas-is-better-with-shire-horse-"
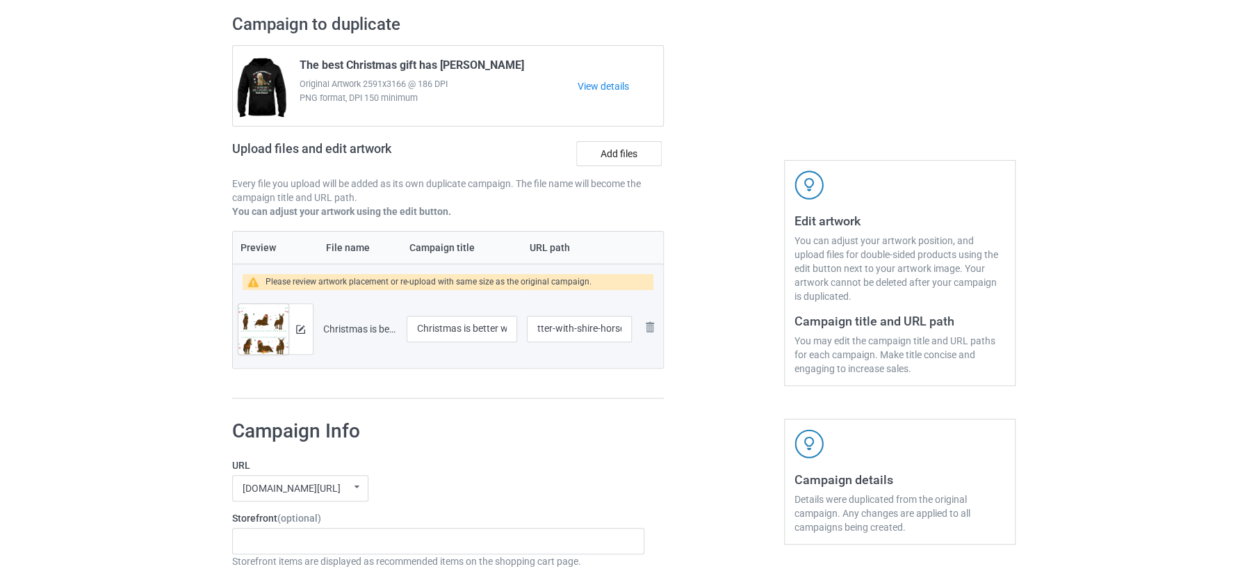
click at [581, 320] on input "/christmas-is-better-with-shire-horse-" at bounding box center [579, 329] width 104 height 26
click at [578, 436] on h1 "Campaign Info" at bounding box center [438, 430] width 413 height 25
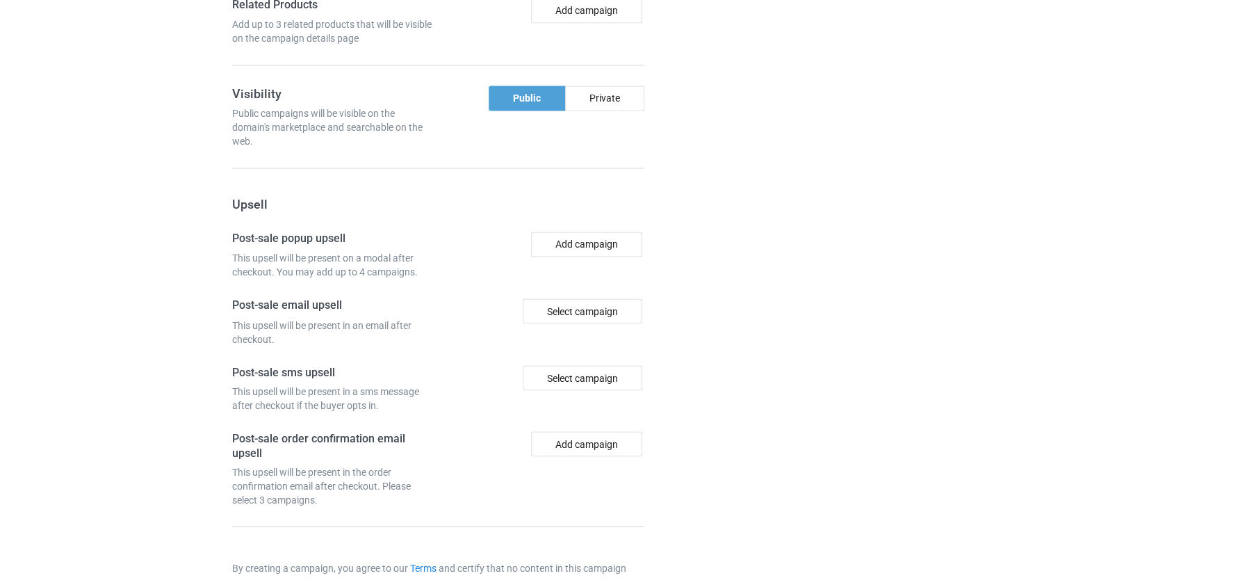
scroll to position [1196, 0]
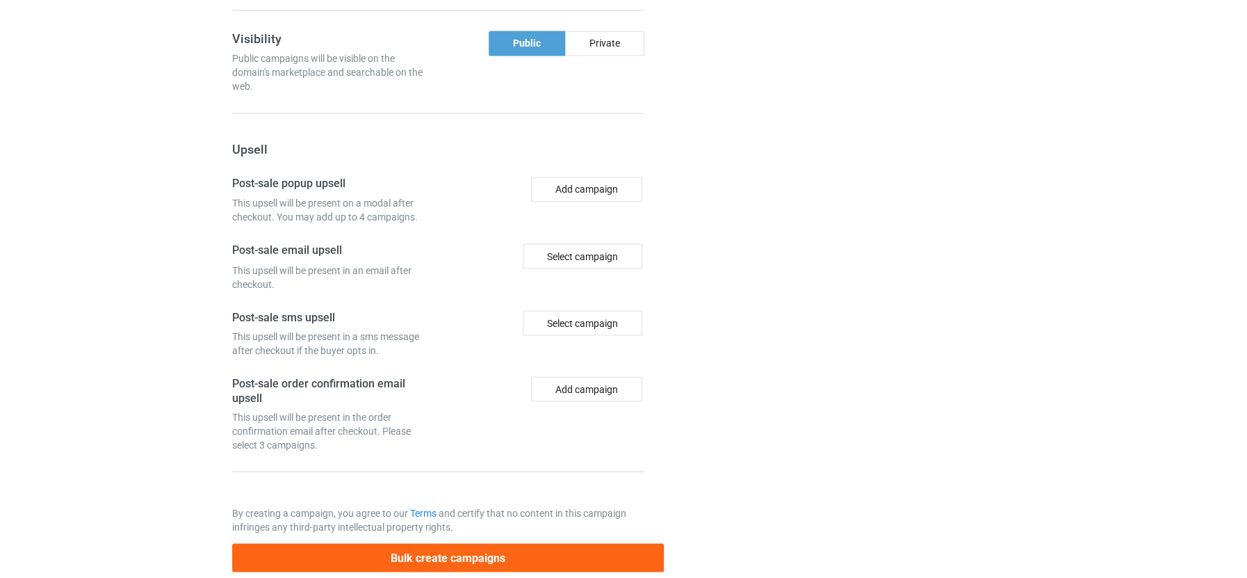
click at [483, 533] on div "Bulk create campaigns" at bounding box center [448, 552] width 432 height 38
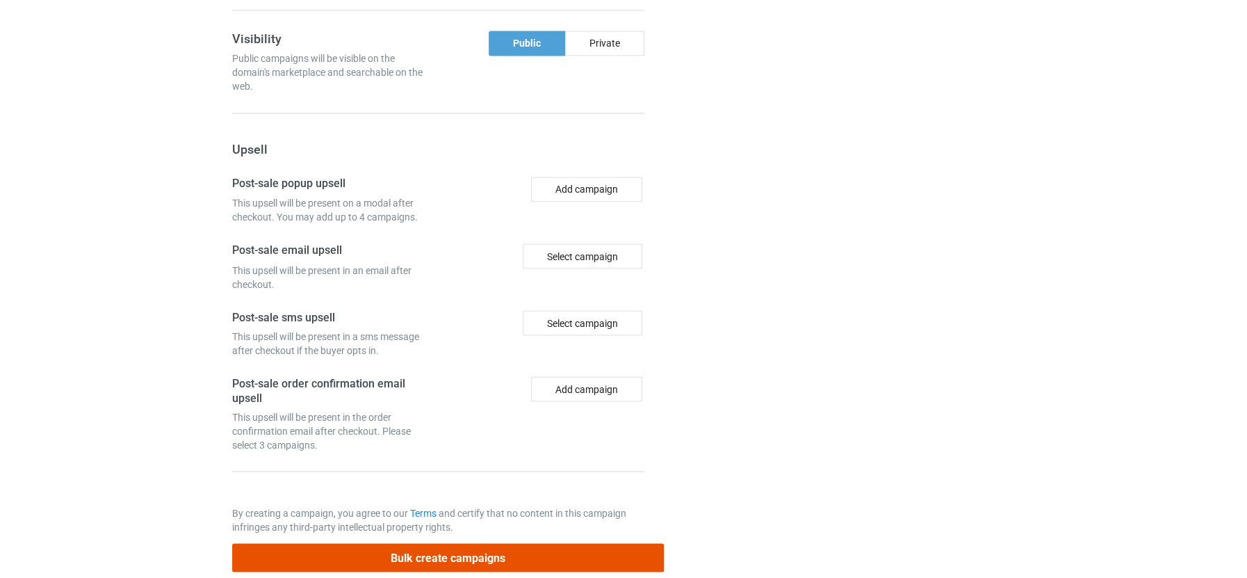
click at [487, 543] on button "Bulk create campaigns" at bounding box center [448, 557] width 432 height 28
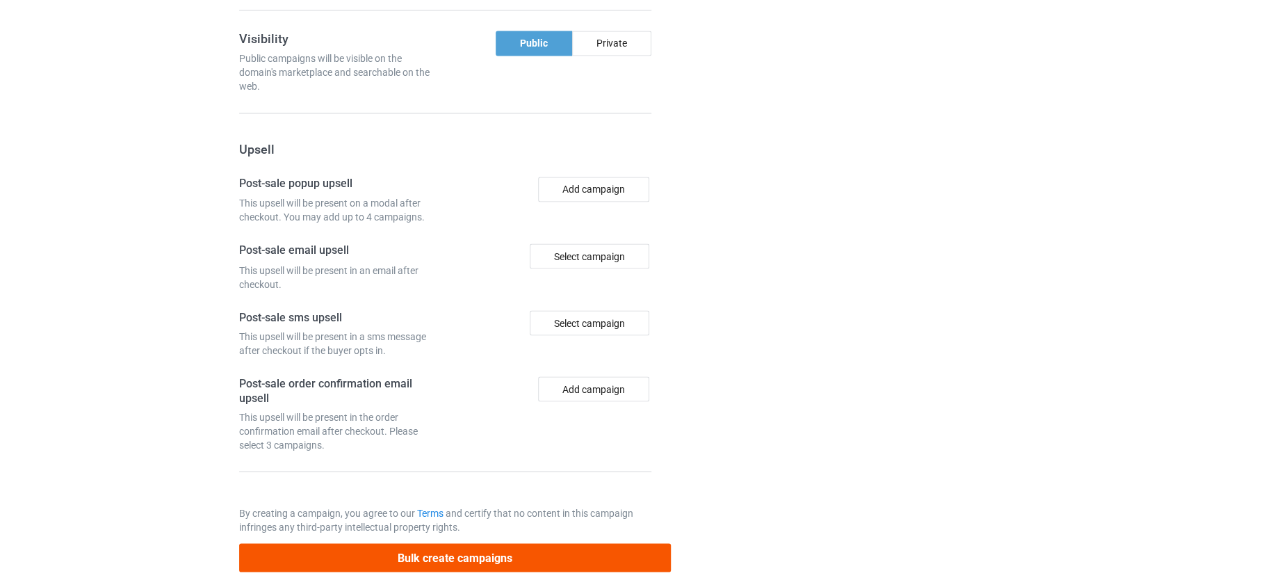
scroll to position [0, 0]
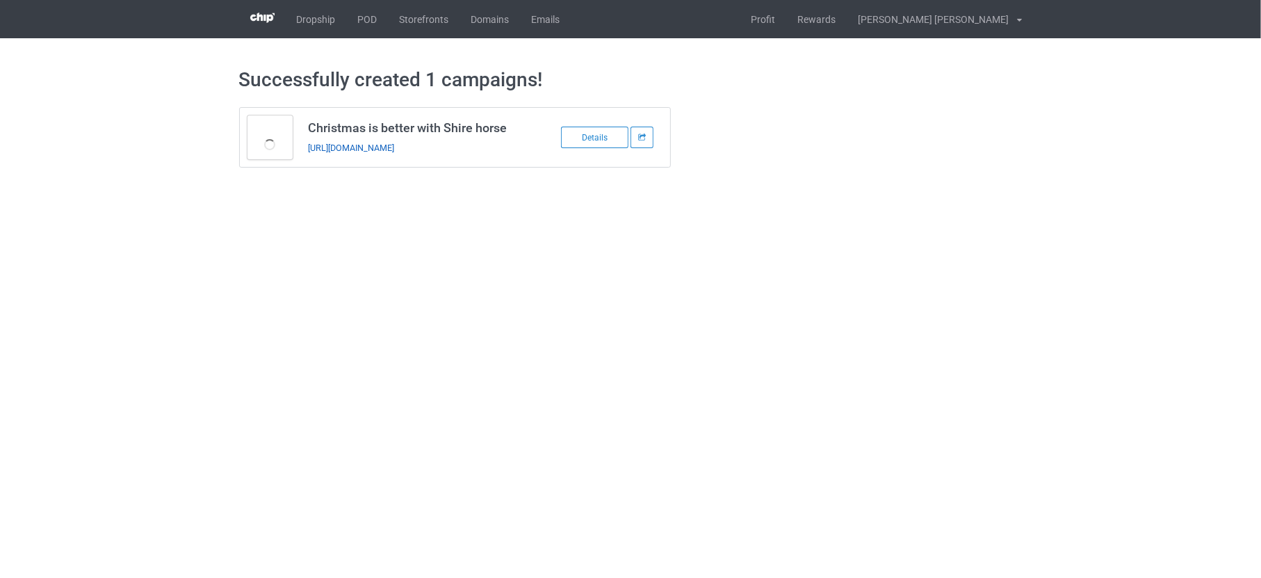
click at [394, 146] on link "https://www.teechip.com/christmas-is-better-with-shire-horse-" at bounding box center [351, 147] width 86 height 10
click at [363, 19] on link "POD" at bounding box center [368, 19] width 42 height 38
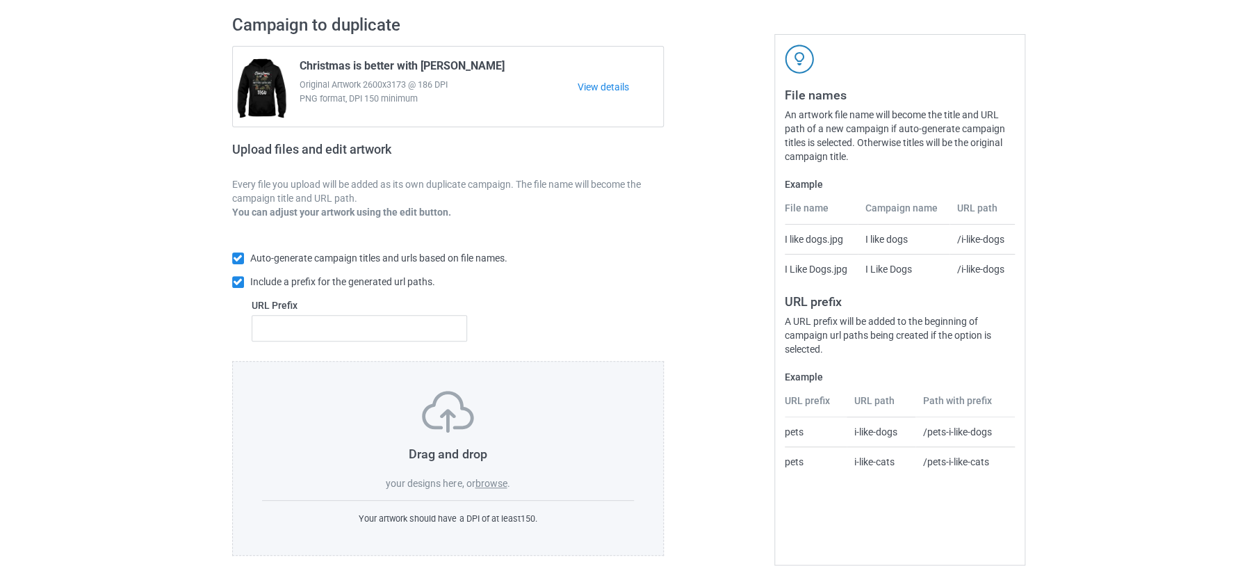
scroll to position [93, 0]
click at [504, 477] on label "browse" at bounding box center [491, 482] width 32 height 11
click at [0, 0] on input "browse" at bounding box center [0, 0] width 0 height 0
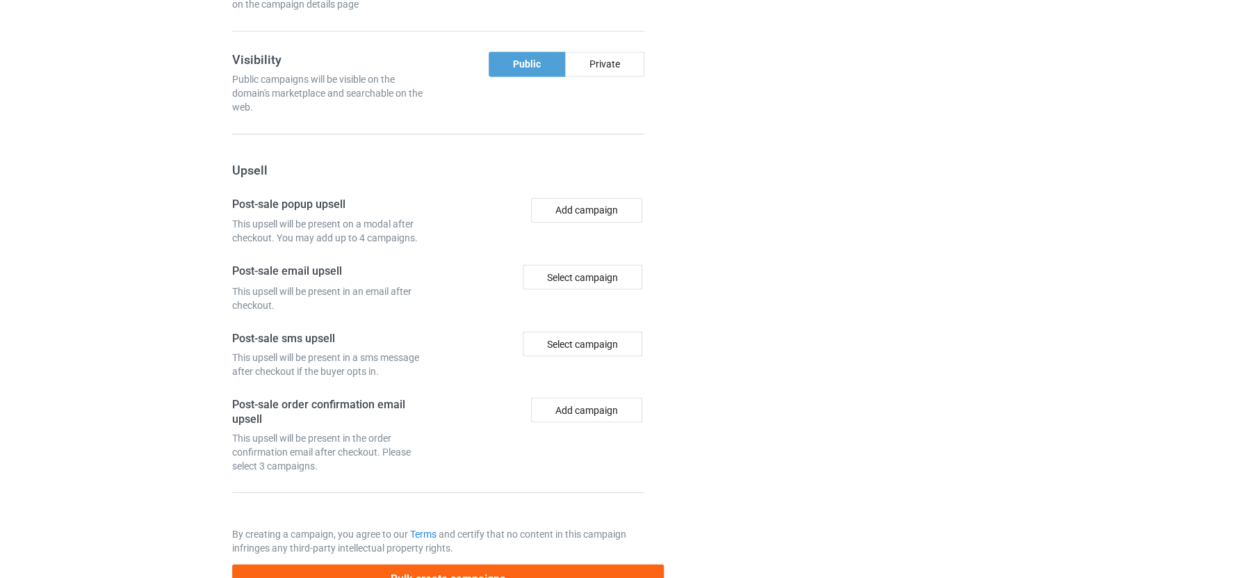
scroll to position [1196, 0]
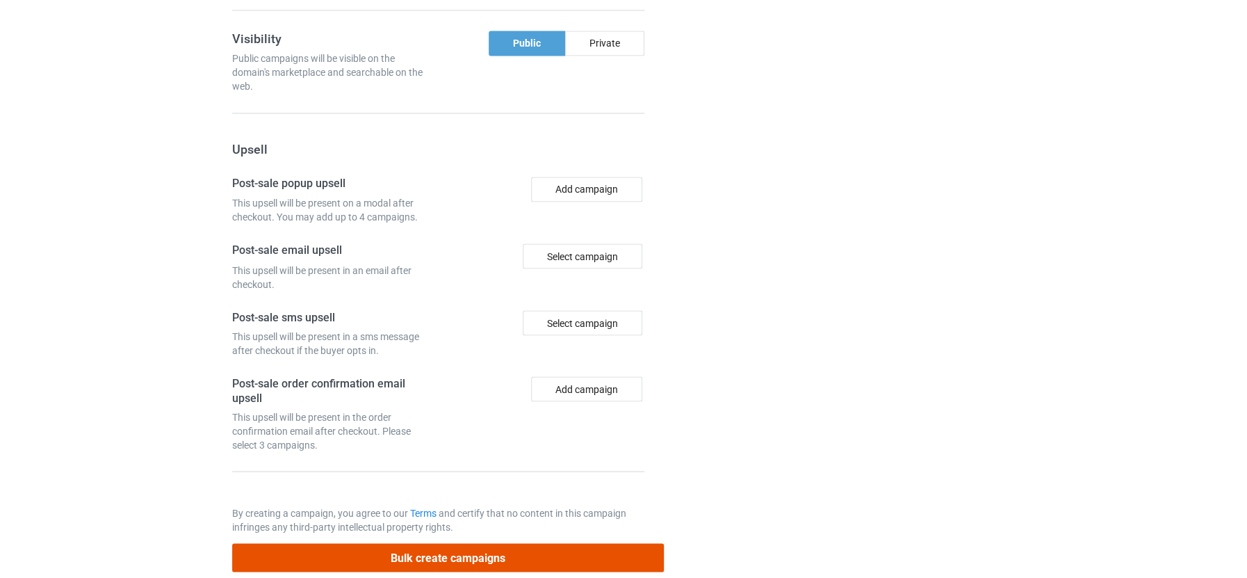
click at [439, 543] on button "Bulk create campaigns" at bounding box center [448, 557] width 432 height 28
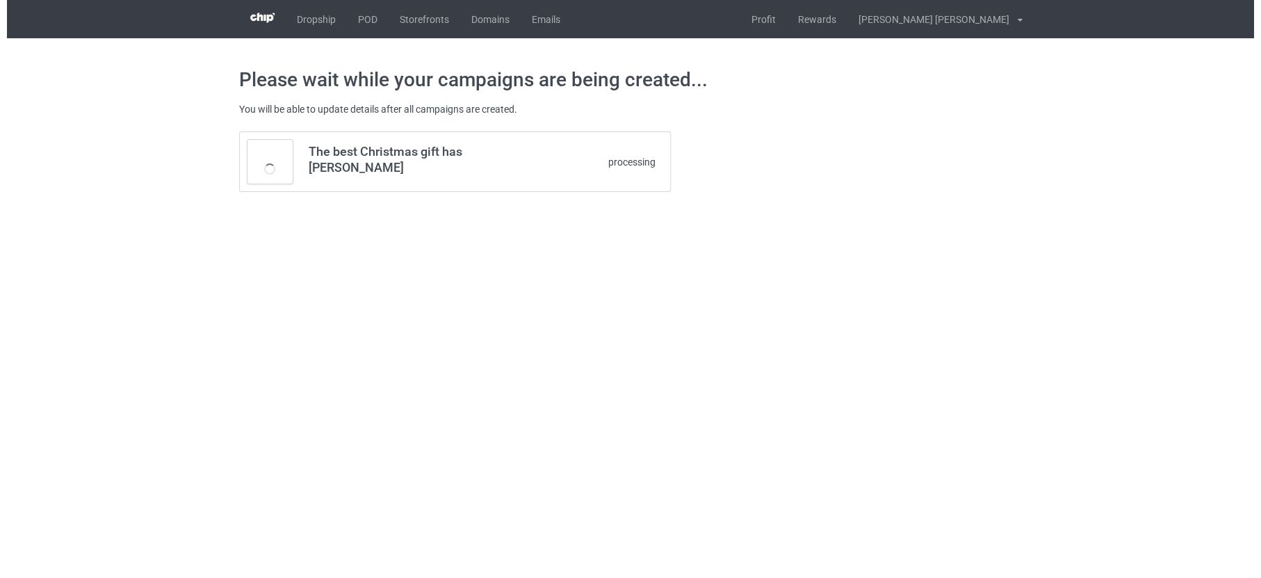
scroll to position [0, 0]
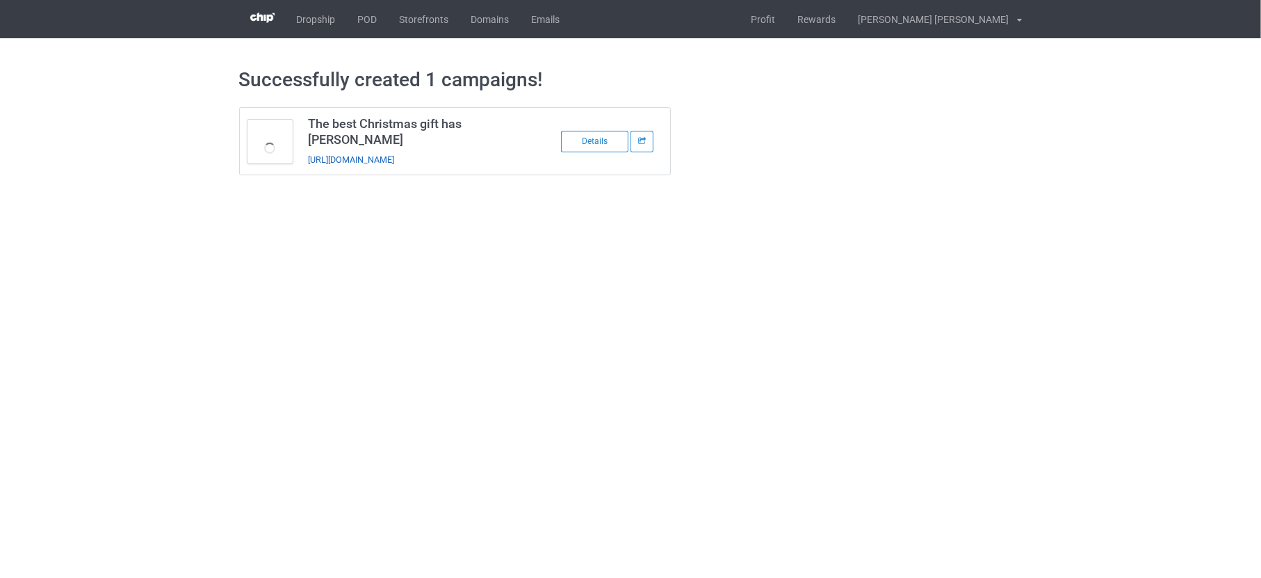
click at [394, 154] on link "[URL][DOMAIN_NAME]" at bounding box center [351, 159] width 86 height 10
click at [359, 12] on link "POD" at bounding box center [368, 19] width 42 height 38
